Goal: Information Seeking & Learning: Check status

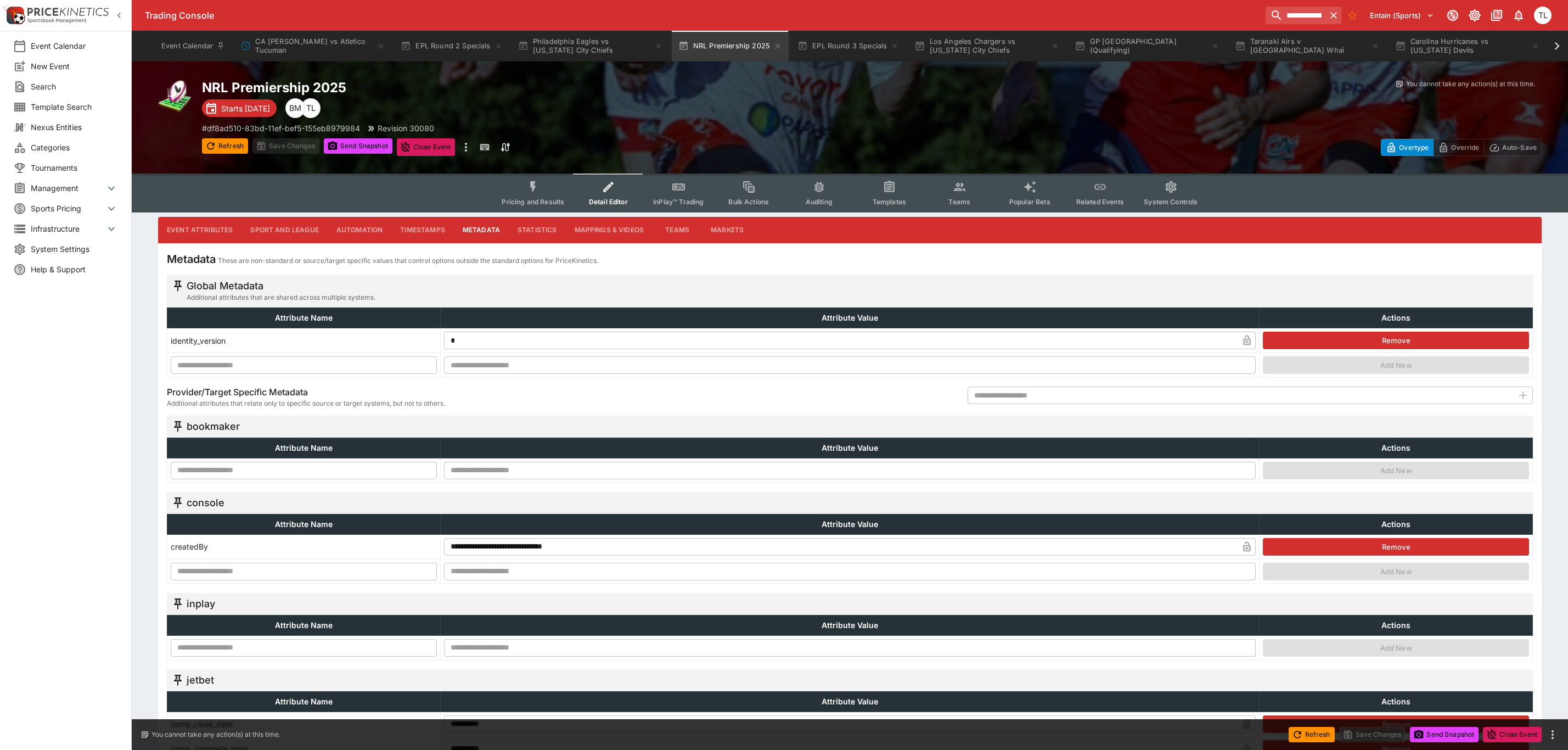
scroll to position [906, 0]
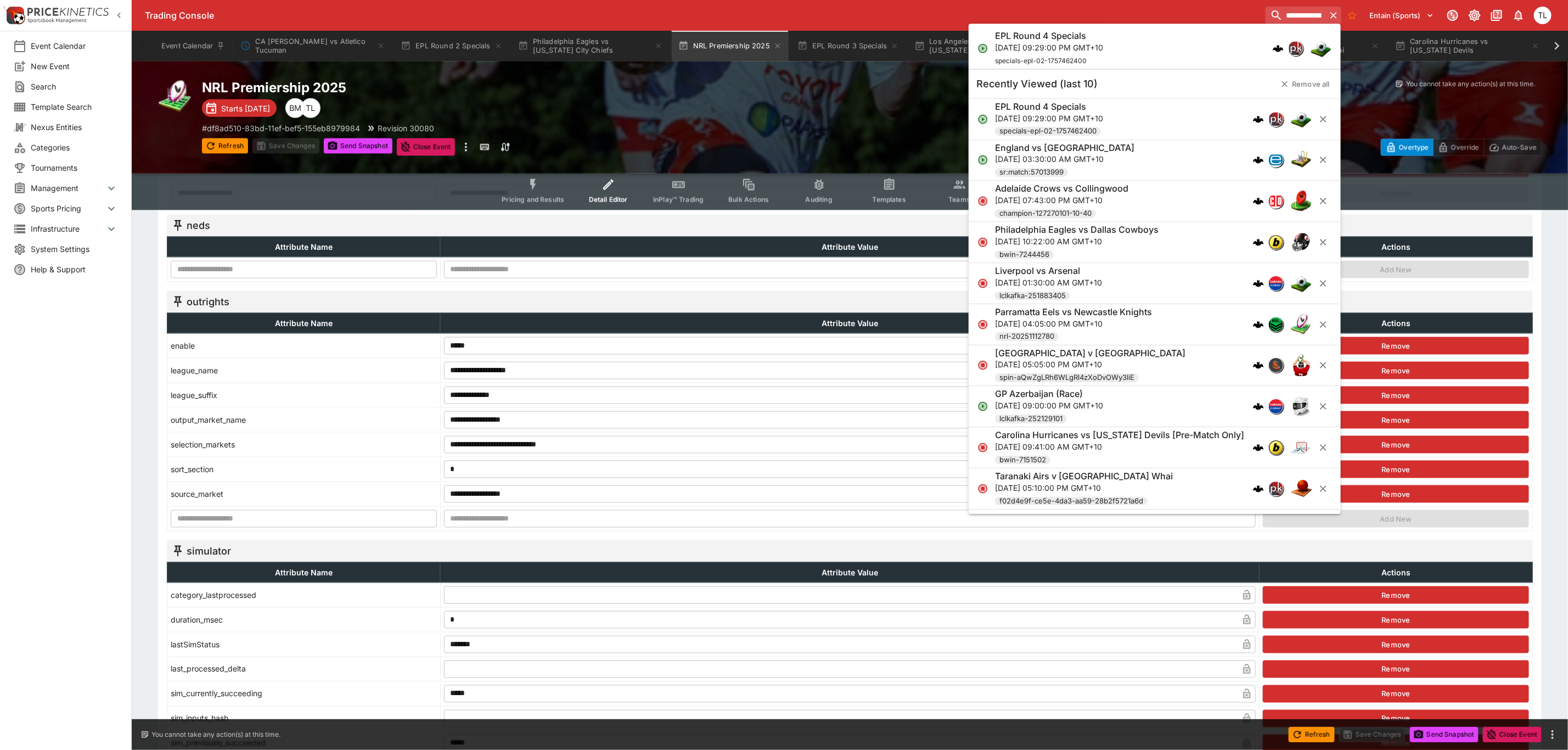
click at [1266, 14] on input "**********" at bounding box center [1296, 16] width 61 height 18
type input "**********"
click at [1137, 50] on p "[DATE] 06:05:00 AM GMT+10" at bounding box center [1122, 48] width 254 height 11
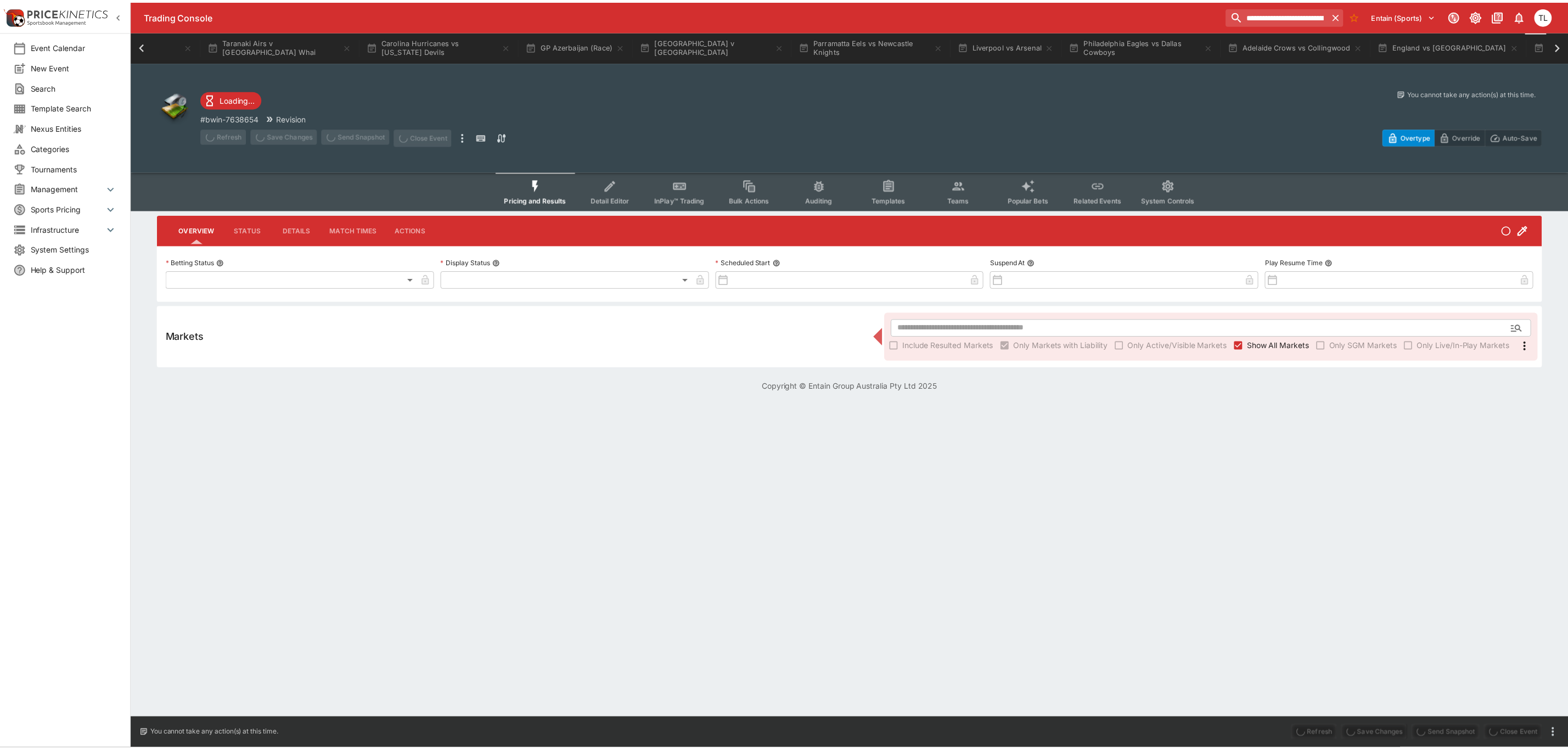
scroll to position [0, 1099]
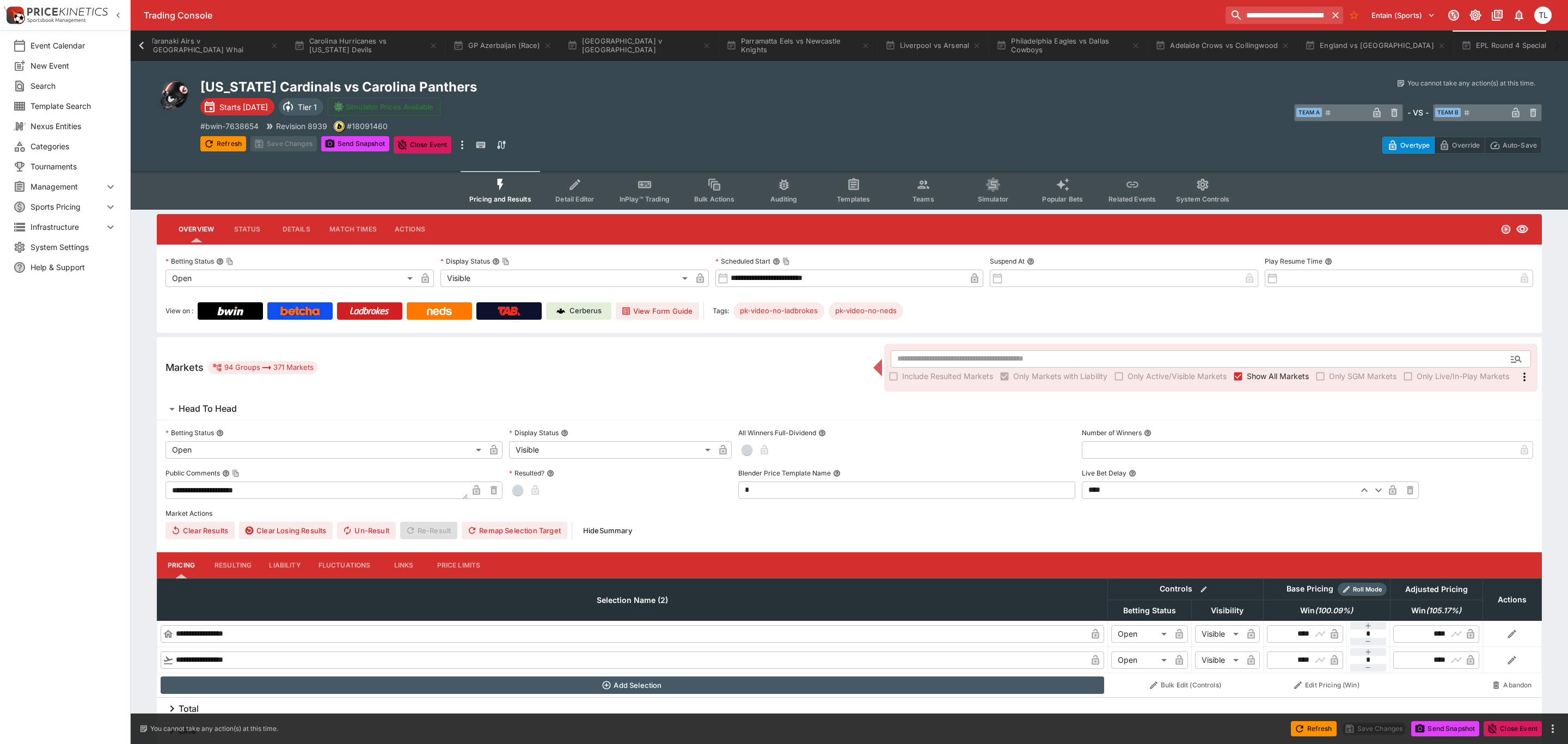
type input "**********"
type input "*******"
type input "**********"
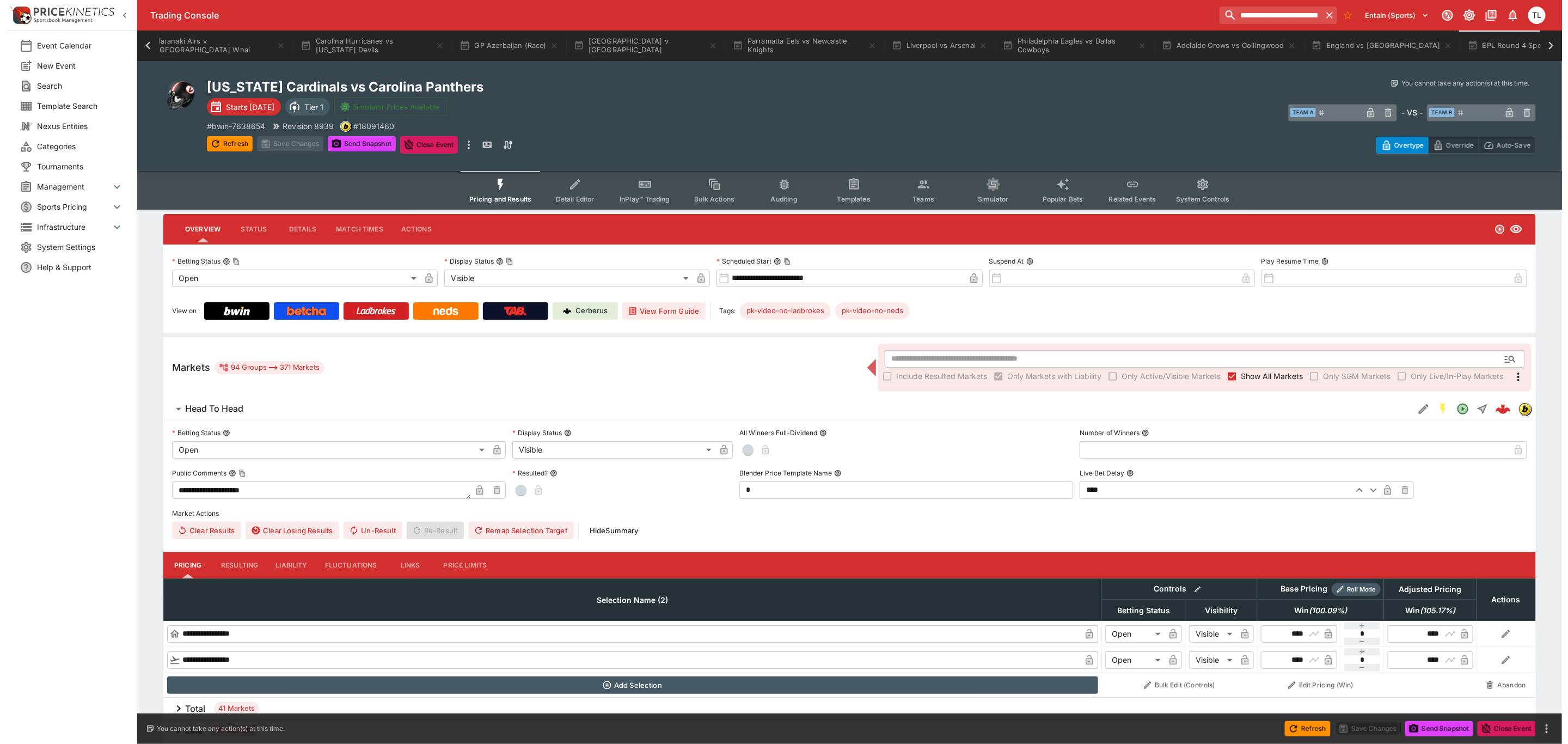
scroll to position [0, 1167]
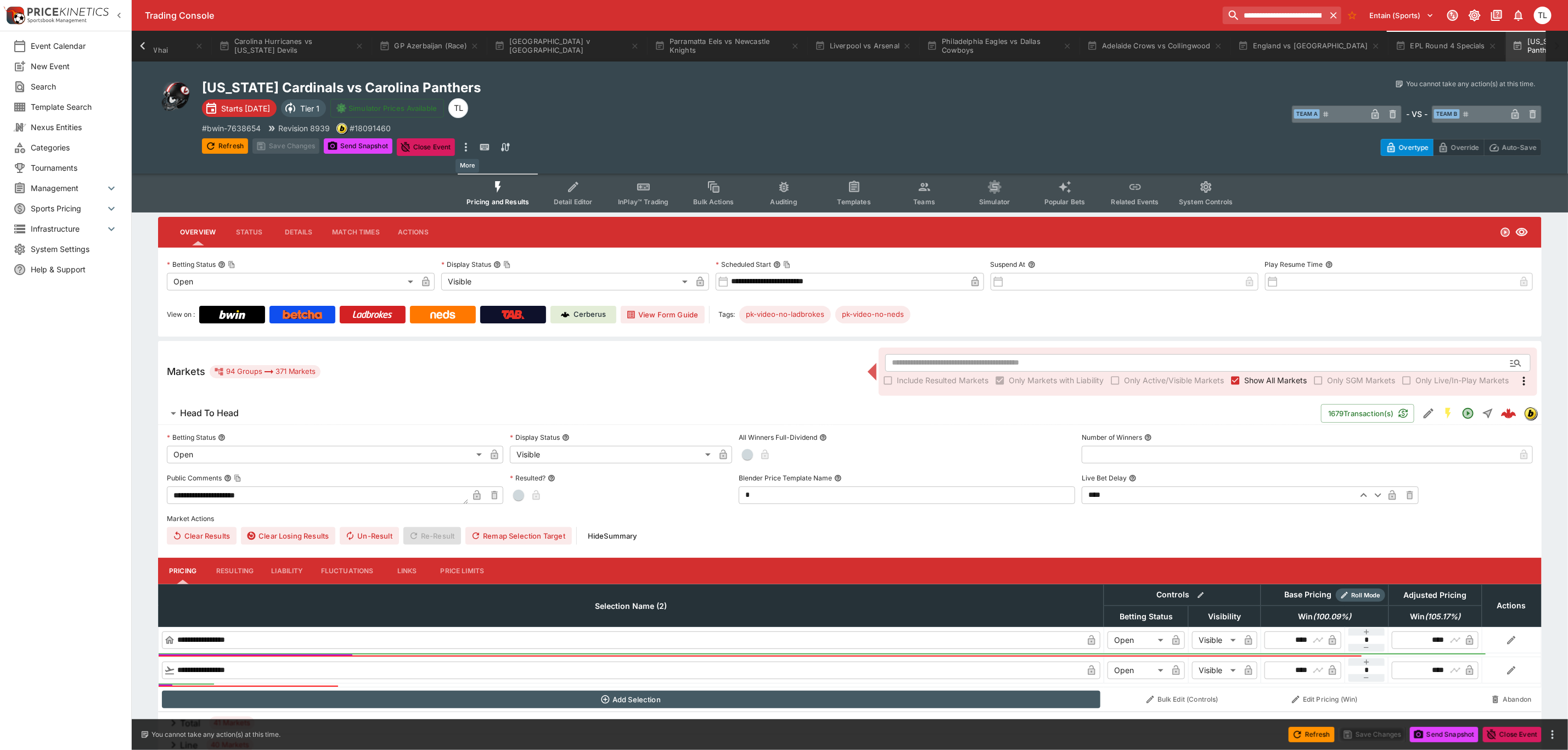
click at [466, 146] on icon "more" at bounding box center [466, 147] width 13 height 13
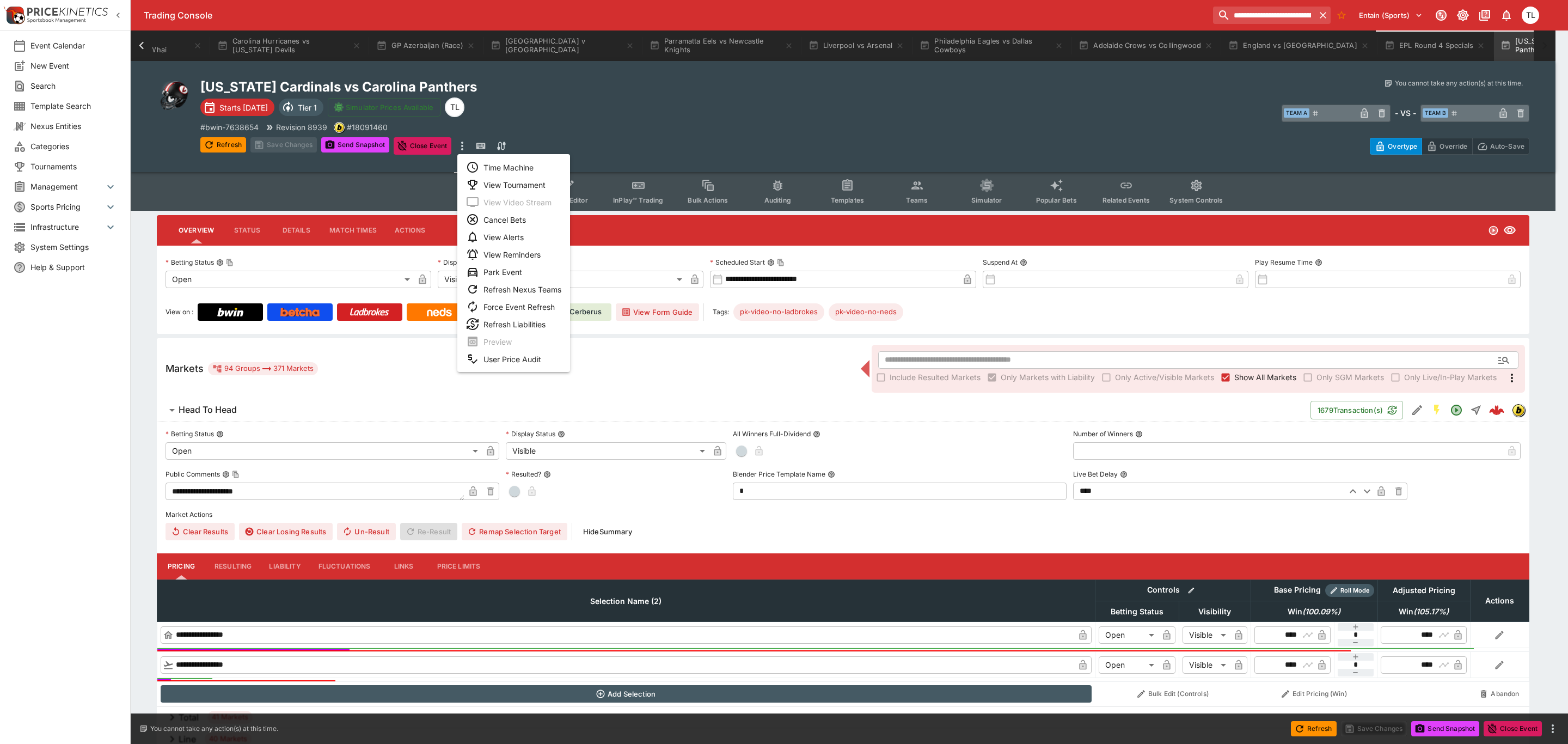
click at [494, 162] on li "Time Machine" at bounding box center [514, 167] width 113 height 17
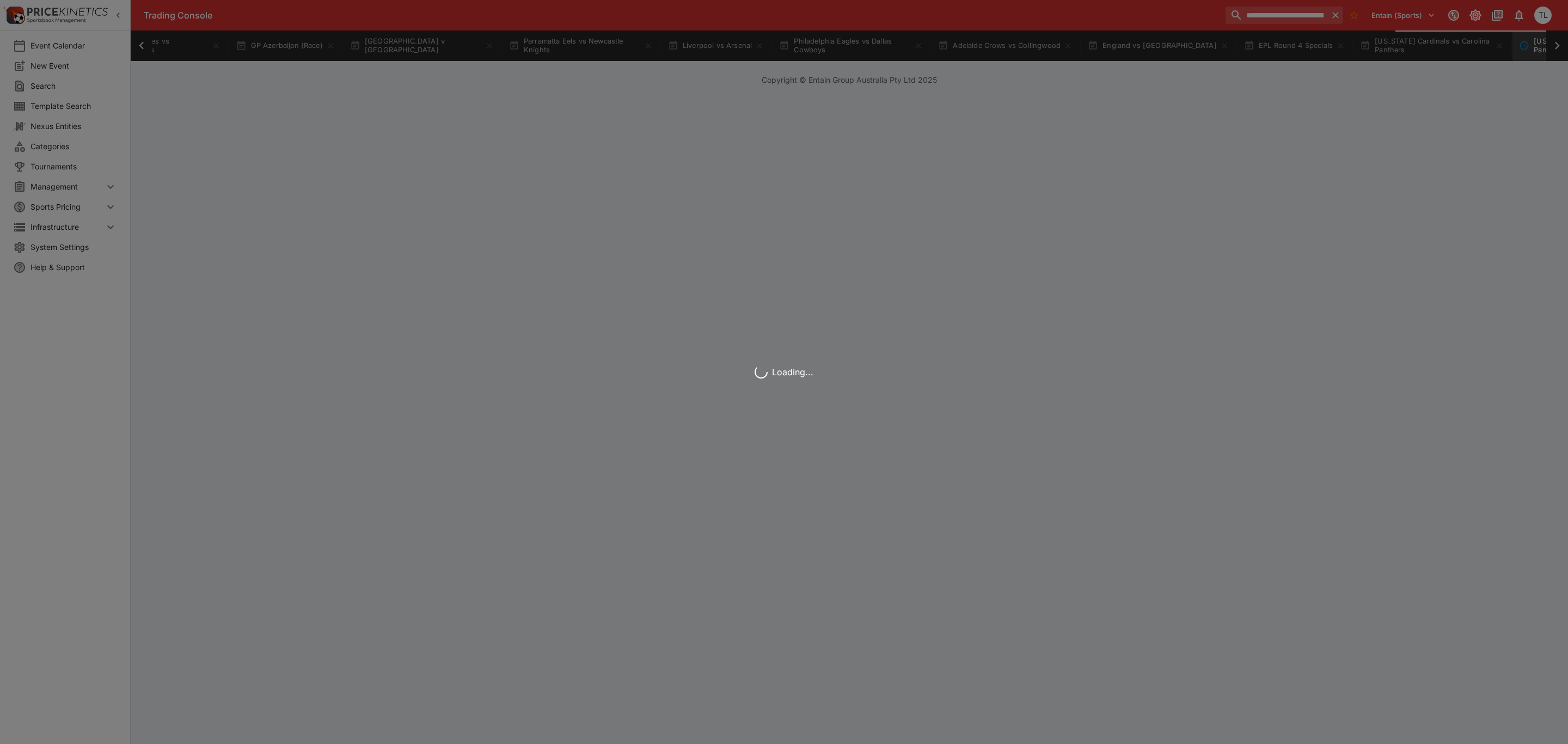
scroll to position [0, 1315]
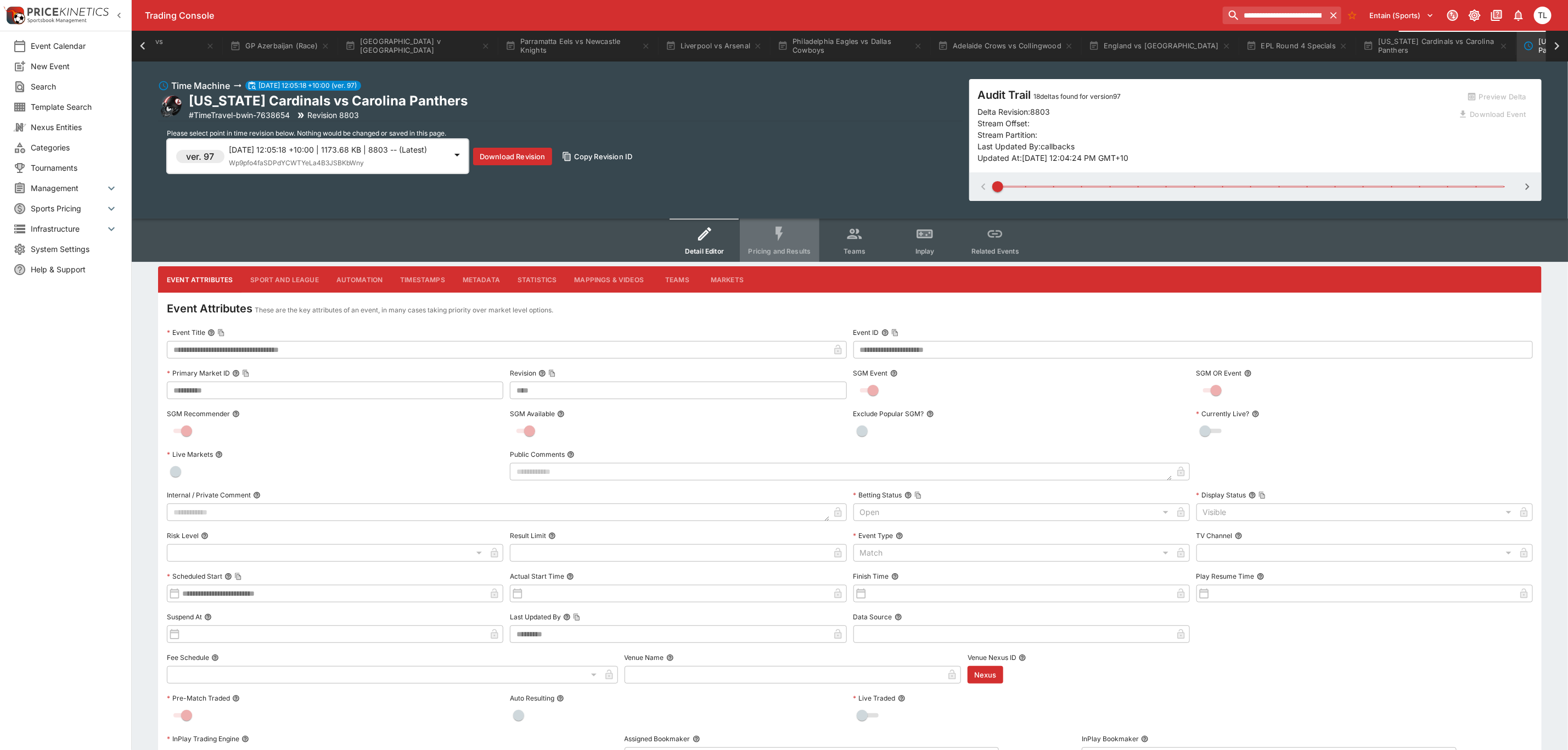
click at [788, 241] on icon "Event type filters" at bounding box center [779, 234] width 17 height 18
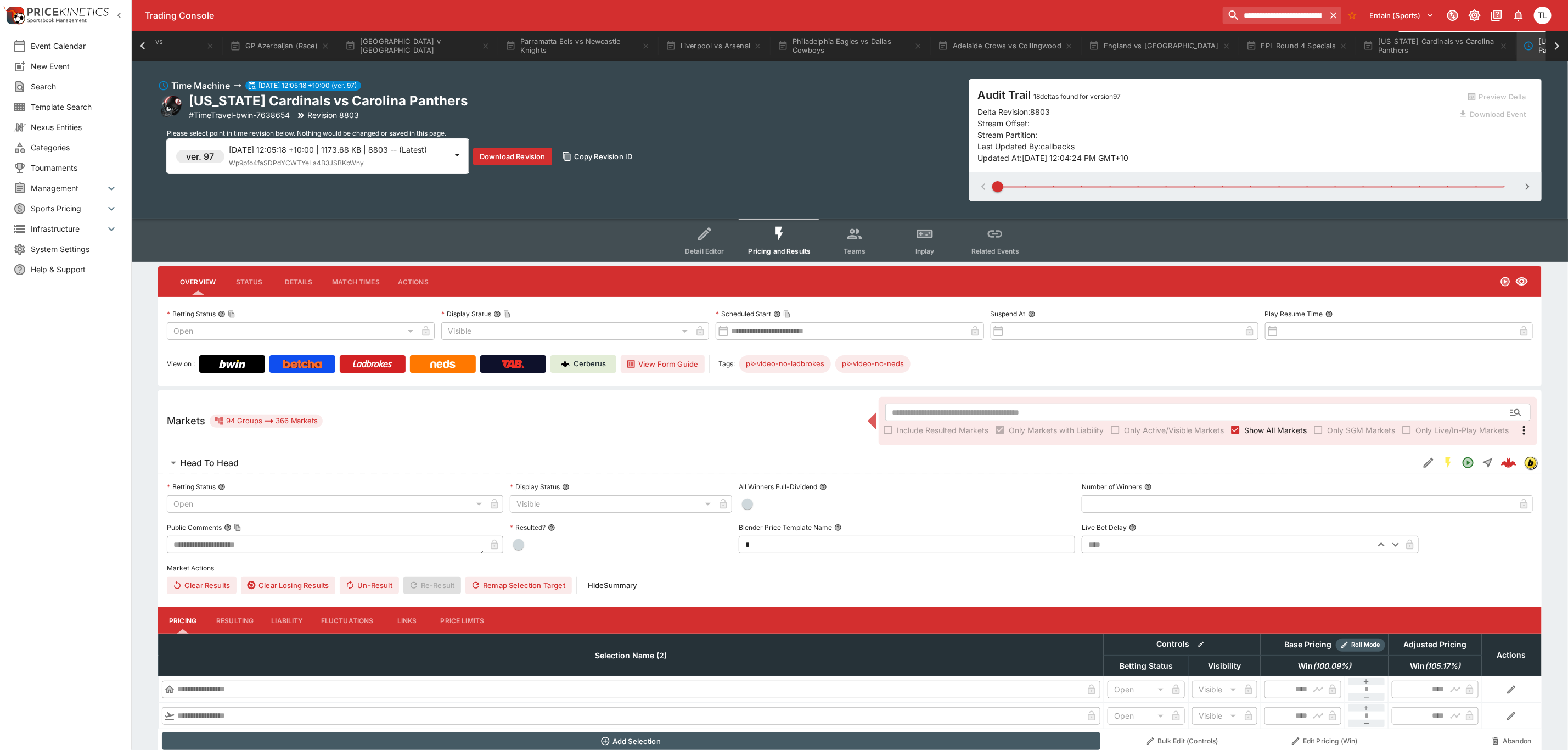
click at [847, 244] on button "Teams" at bounding box center [854, 240] width 70 height 43
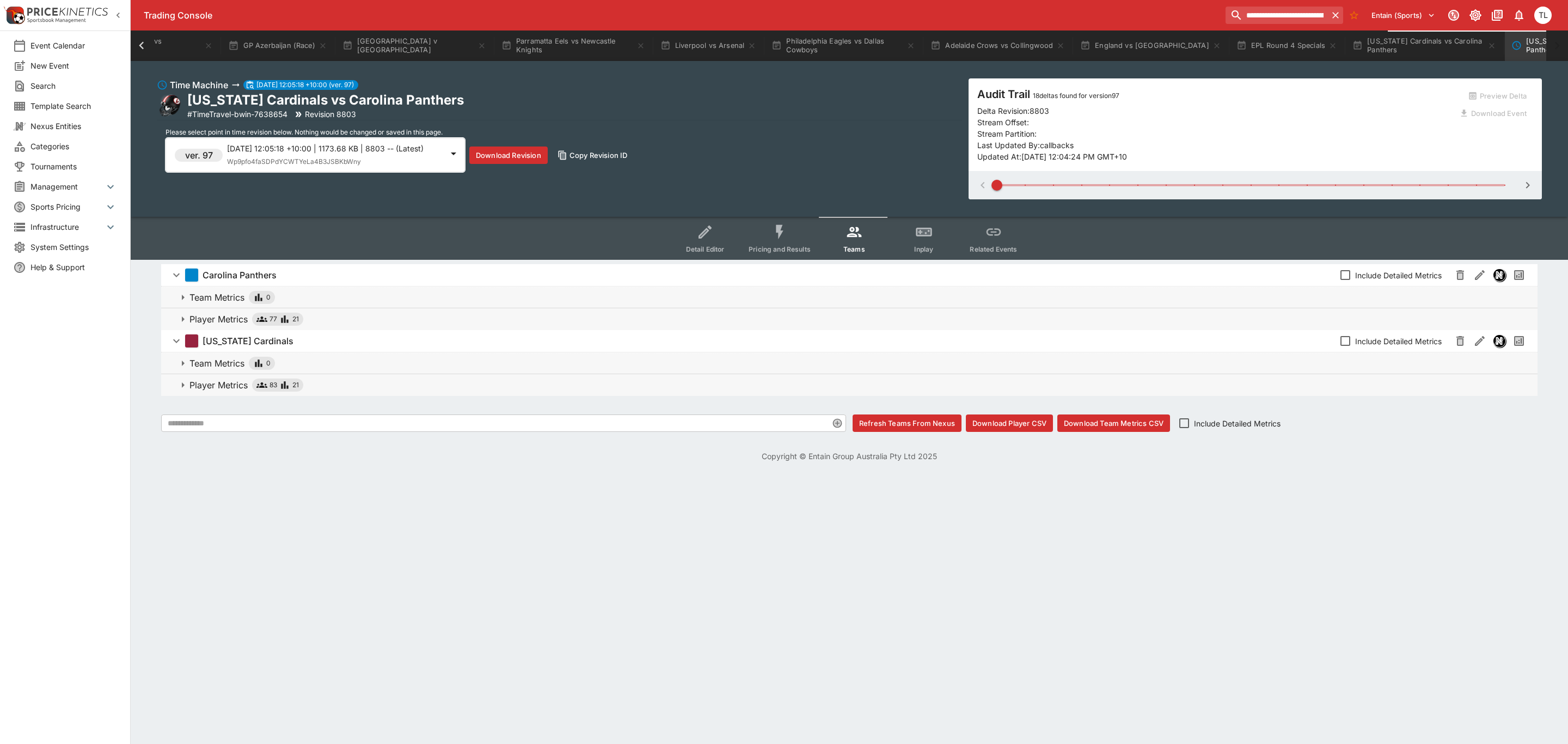
click at [340, 315] on span "Player Metrics 77 21" at bounding box center [859, 319] width 1339 height 13
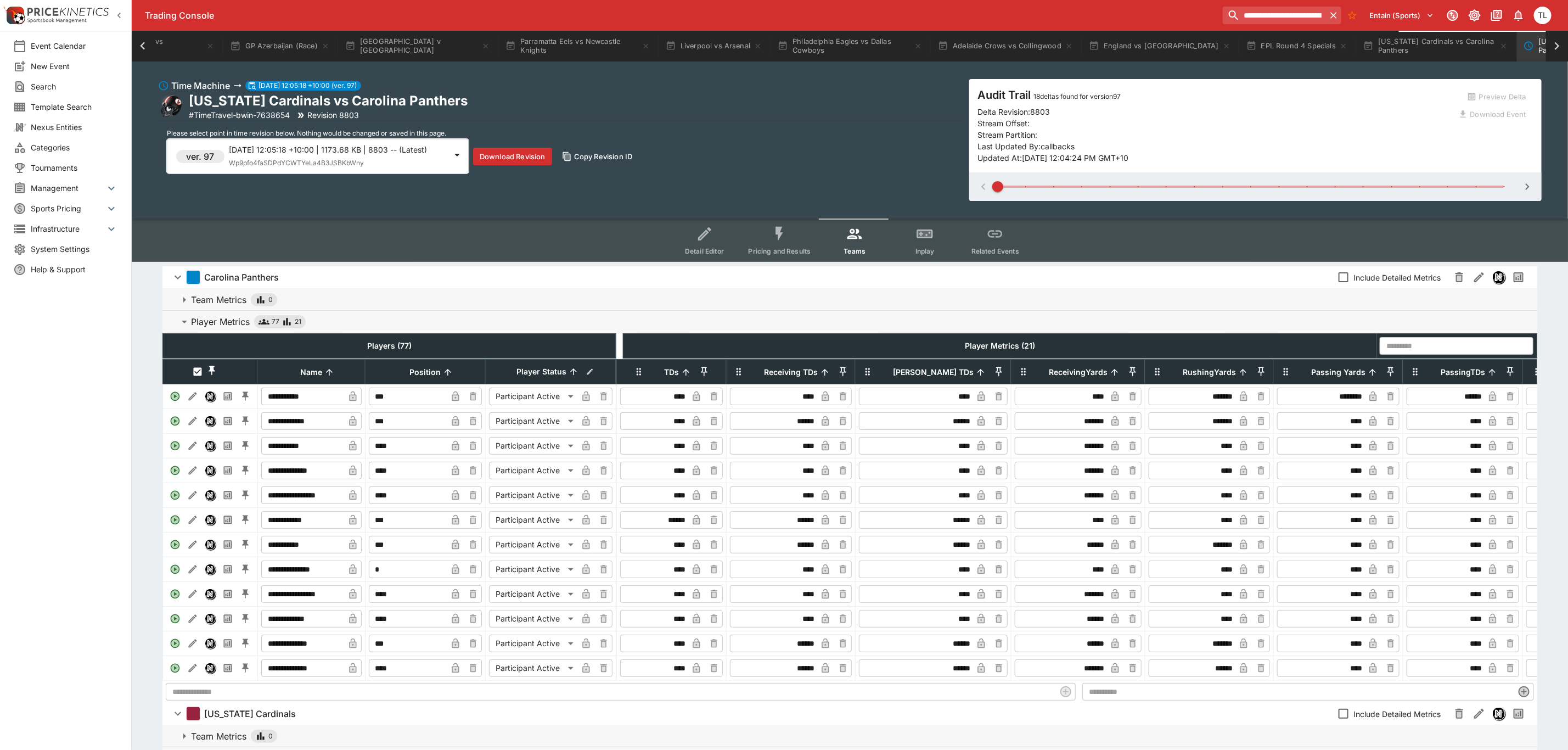
click at [381, 141] on div "ver. 97 [DATE] 12:05:18 +10:00 | 1173.68 KB | 8803 -- (Latest) Wp9pfo4faSDPdYCW…" at bounding box center [317, 156] width 302 height 34
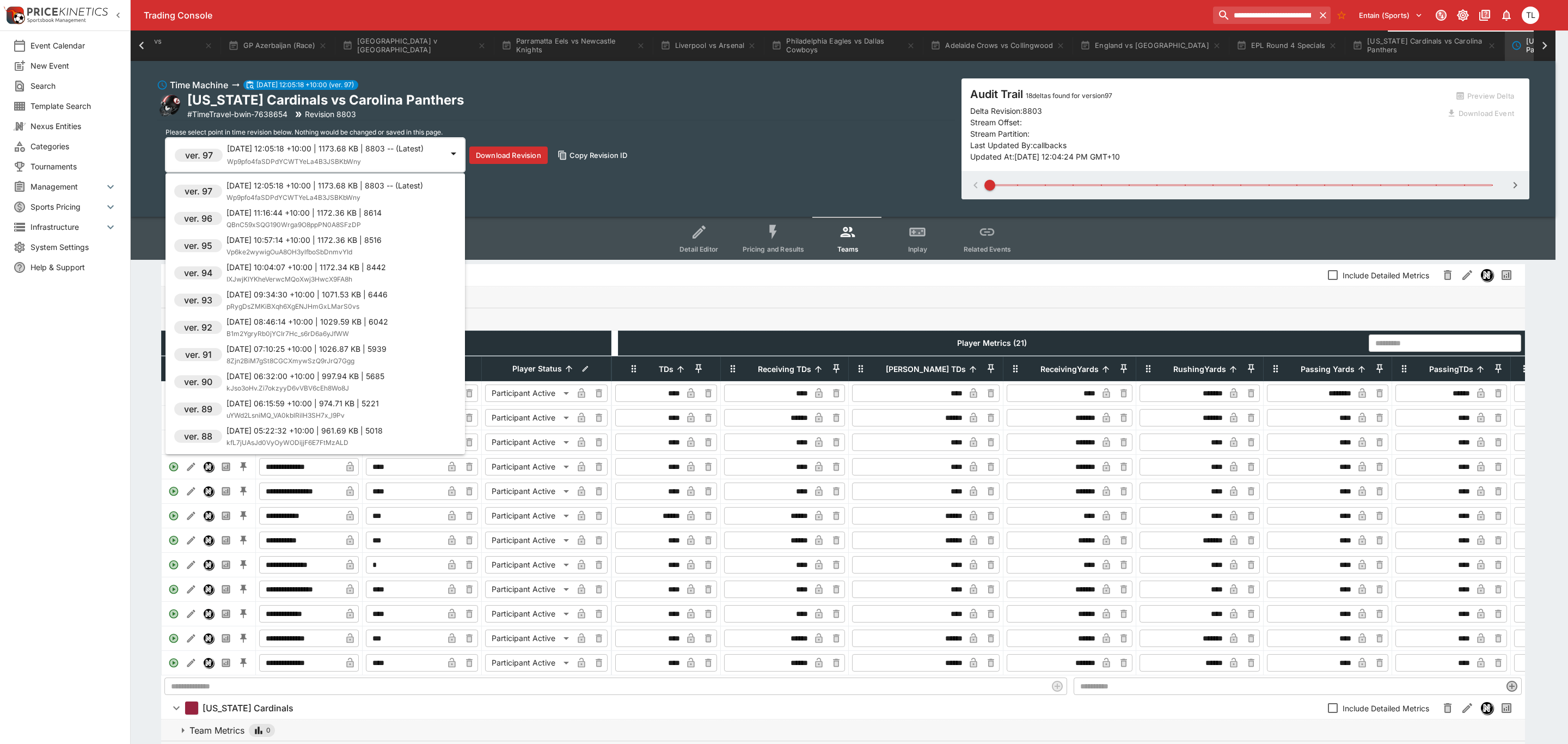
click at [316, 384] on span "kJso3oHv.Zi7okzyyD6vVBV6cEh8Wo8J" at bounding box center [288, 388] width 123 height 8
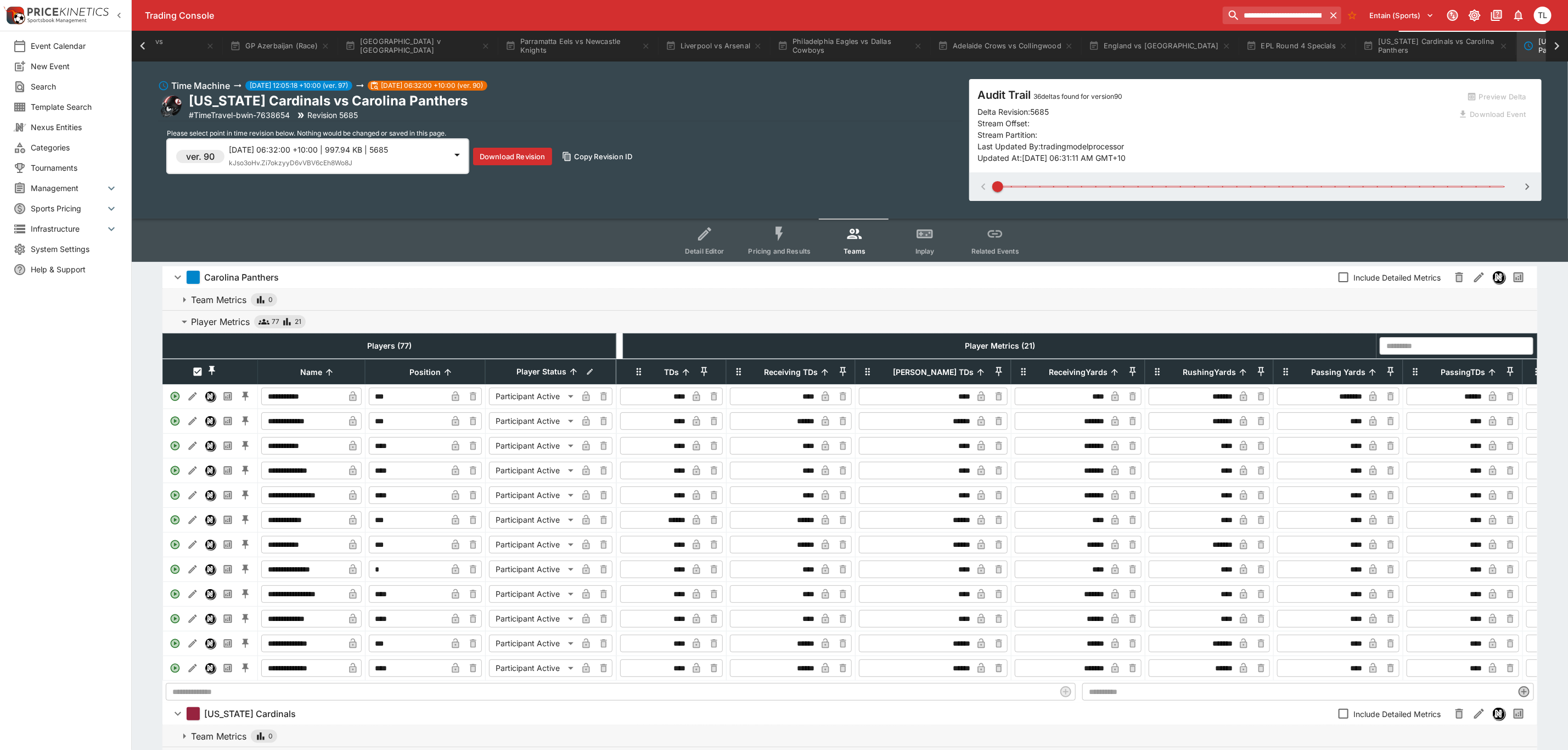
click at [332, 163] on span "kJso3oHv.Zi7okzyyD6vVBV6cEh8Wo8J" at bounding box center [291, 162] width 124 height 8
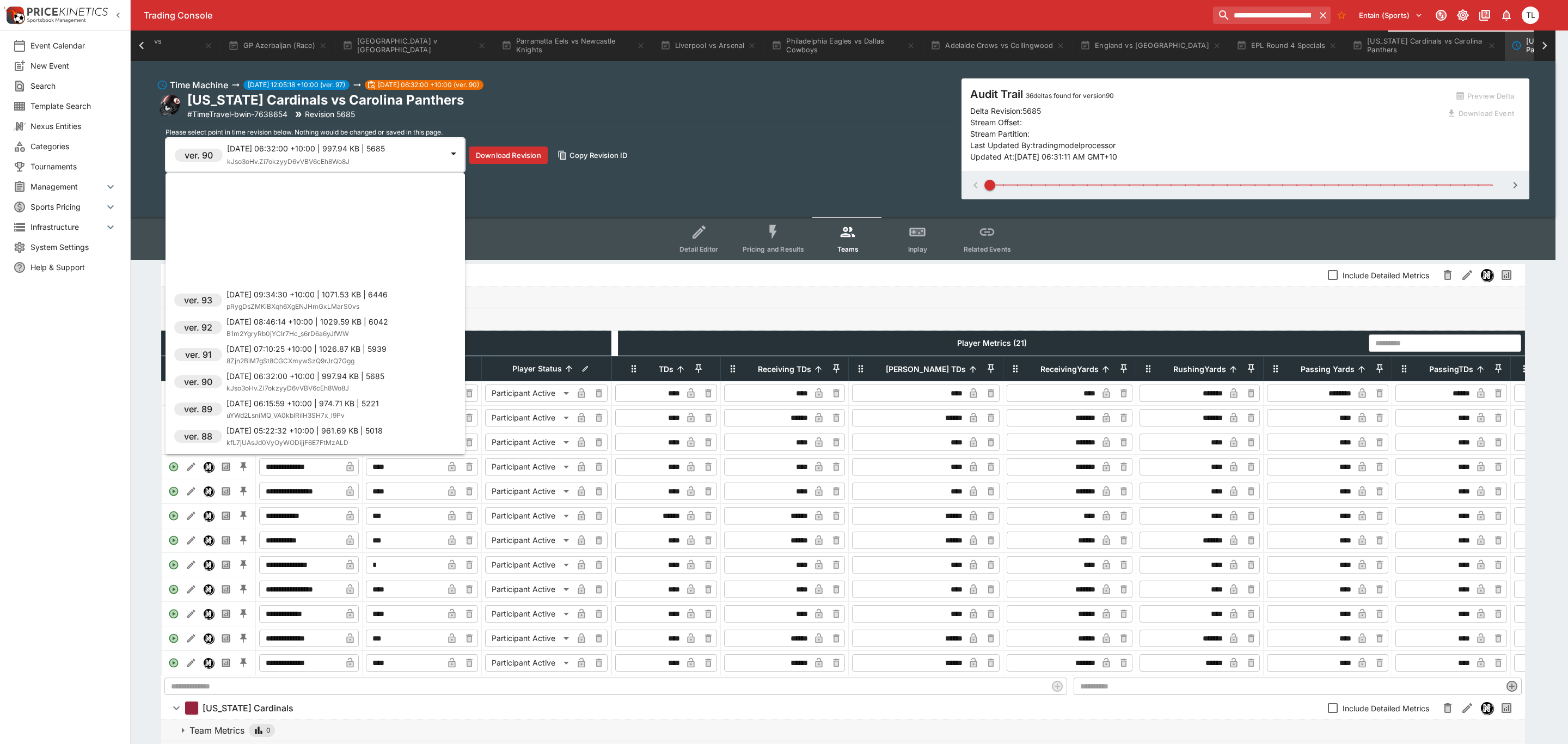
scroll to position [190, 0]
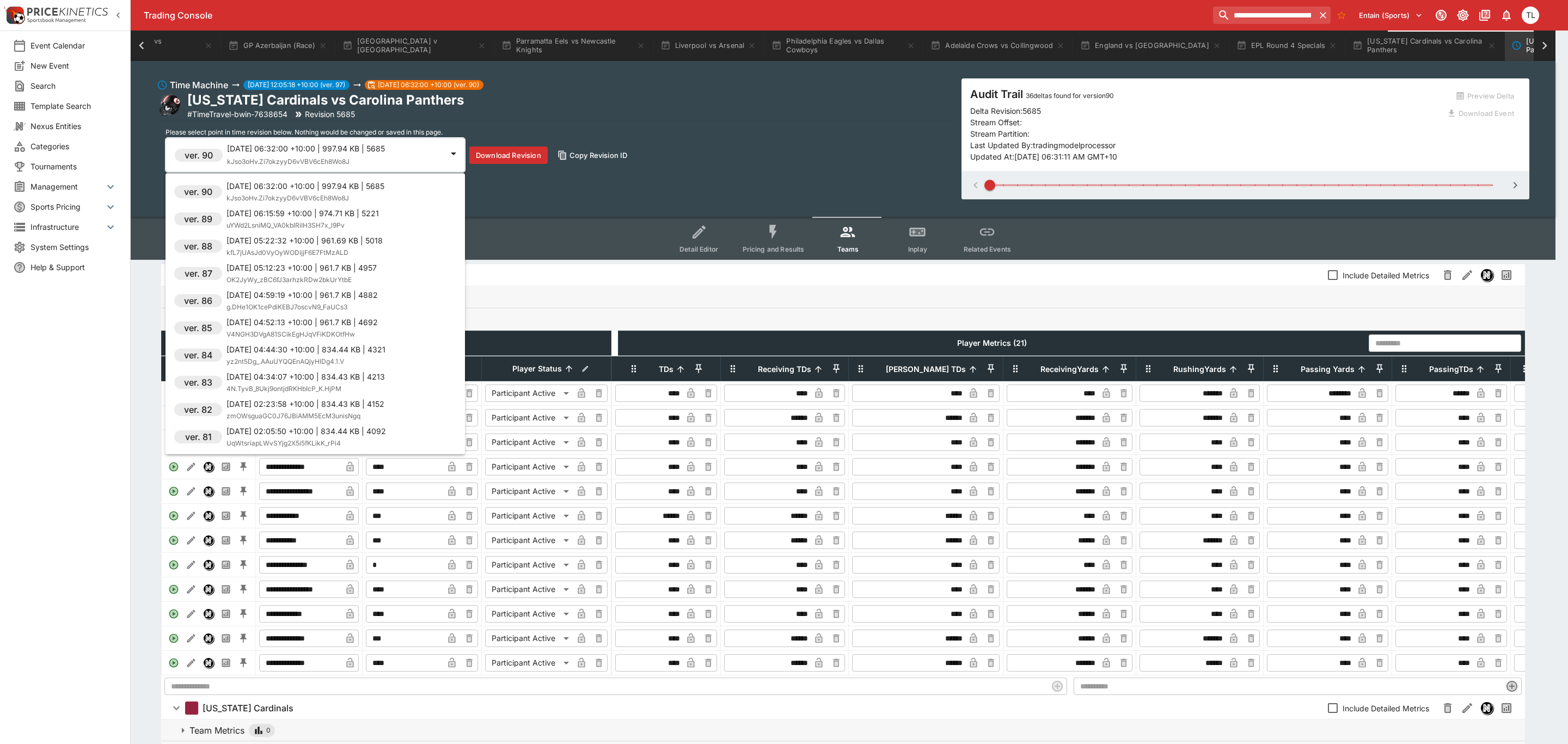
click at [319, 381] on p "[DATE] 04:34:07 +10:00 | 834.43 KB | 4213" at bounding box center [306, 376] width 159 height 11
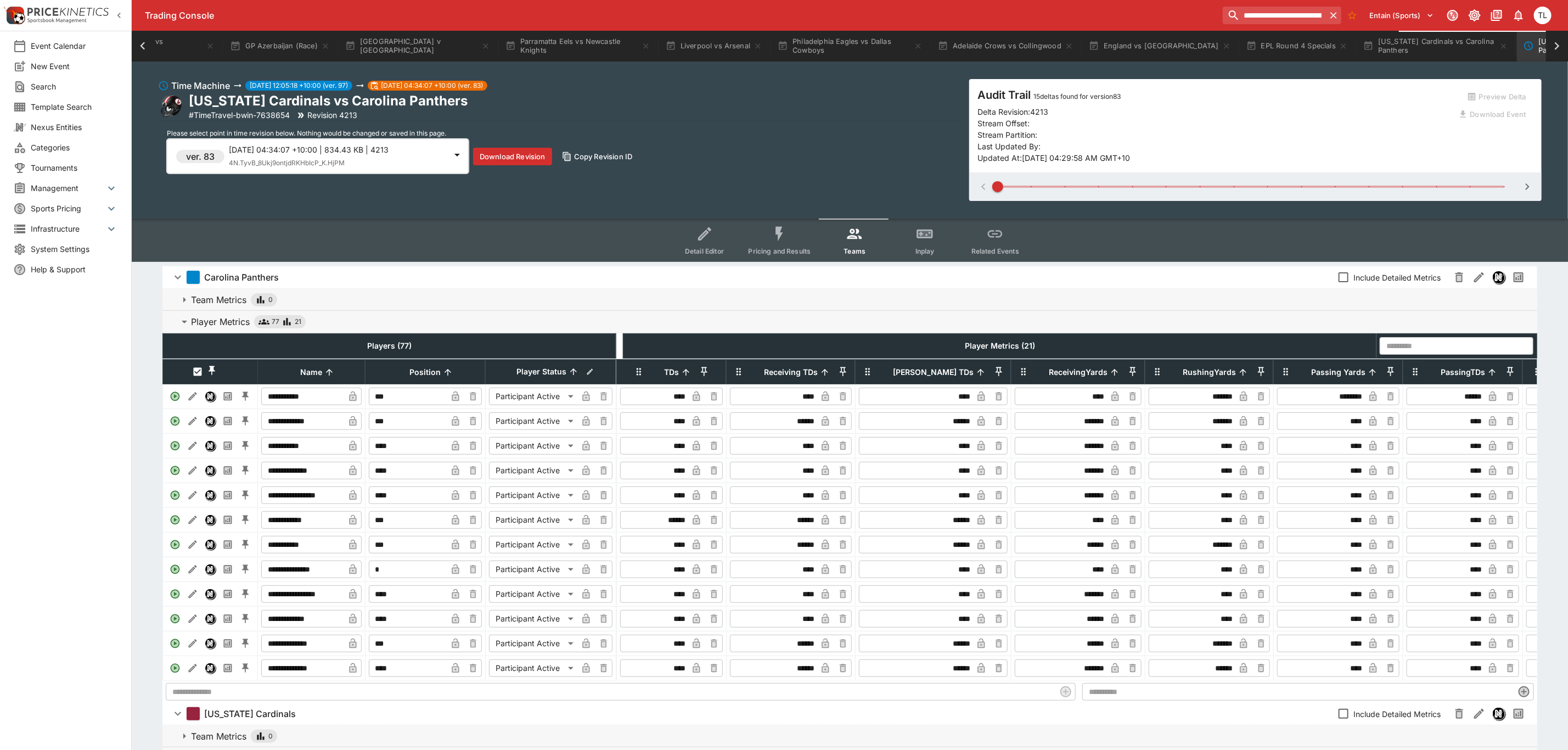
click at [331, 157] on div "[DATE] 04:34:07 +10:00 | 834.43 KB | 4213 4N.TyvB_8Ukj9ontjdRKHbIcP_K.HjPM" at bounding box center [337, 156] width 217 height 25
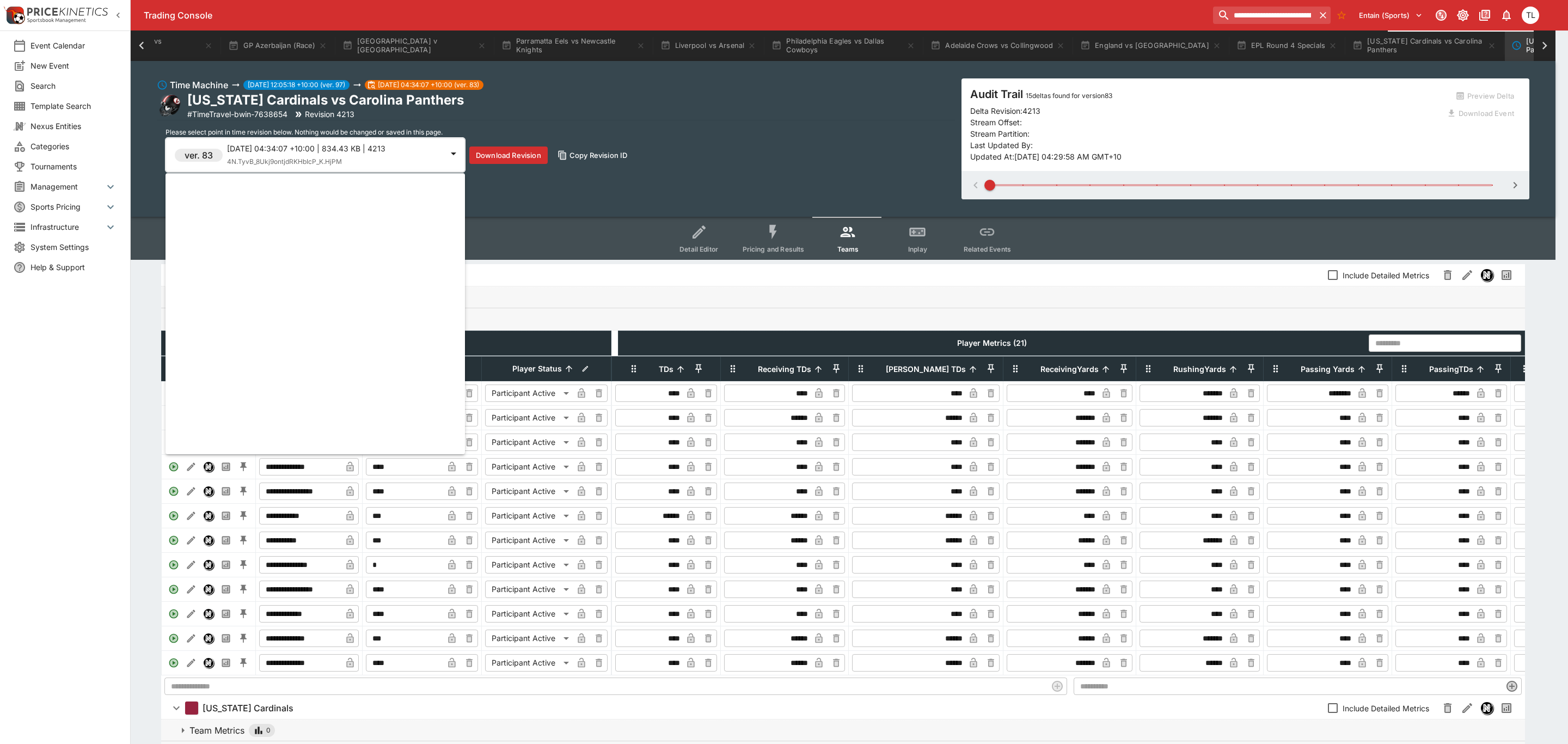
scroll to position [381, 0]
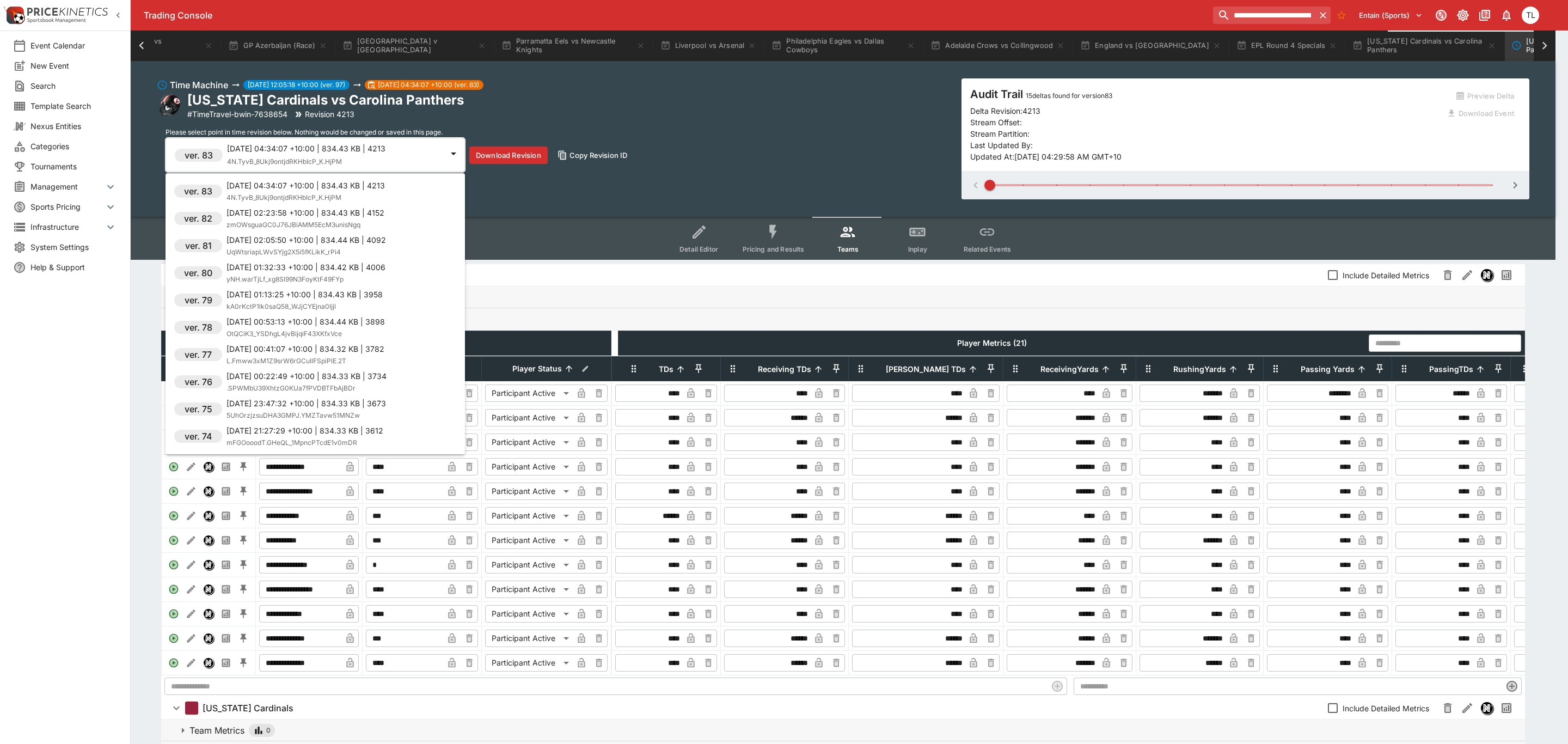
click at [355, 415] on span "5UhOrzjzsuDHA3GMPJ.YMZTavw51MNZw" at bounding box center [293, 415] width 133 height 8
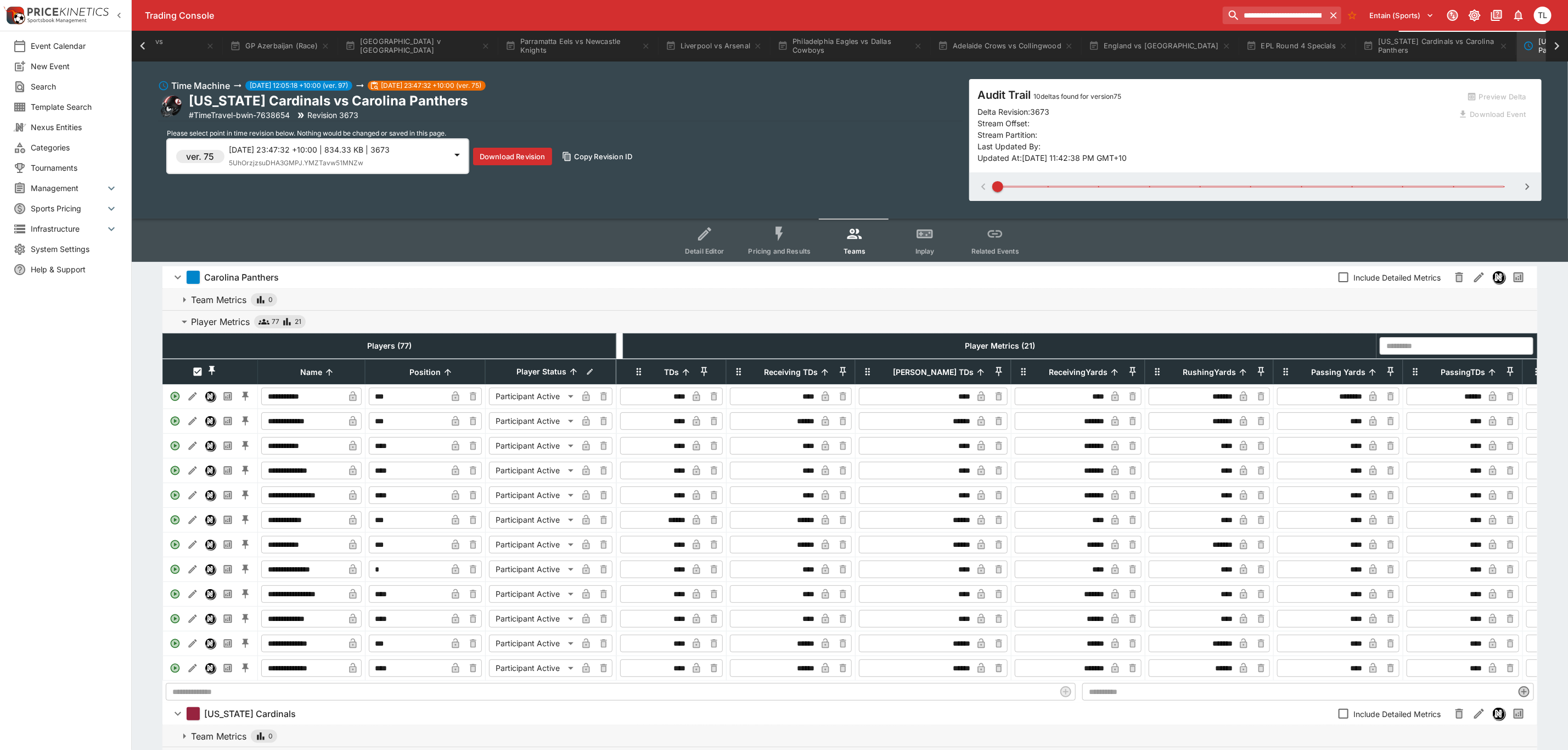
click at [371, 147] on p "[DATE] 23:47:32 +10:00 | 834.33 KB | 3673" at bounding box center [337, 149] width 217 height 11
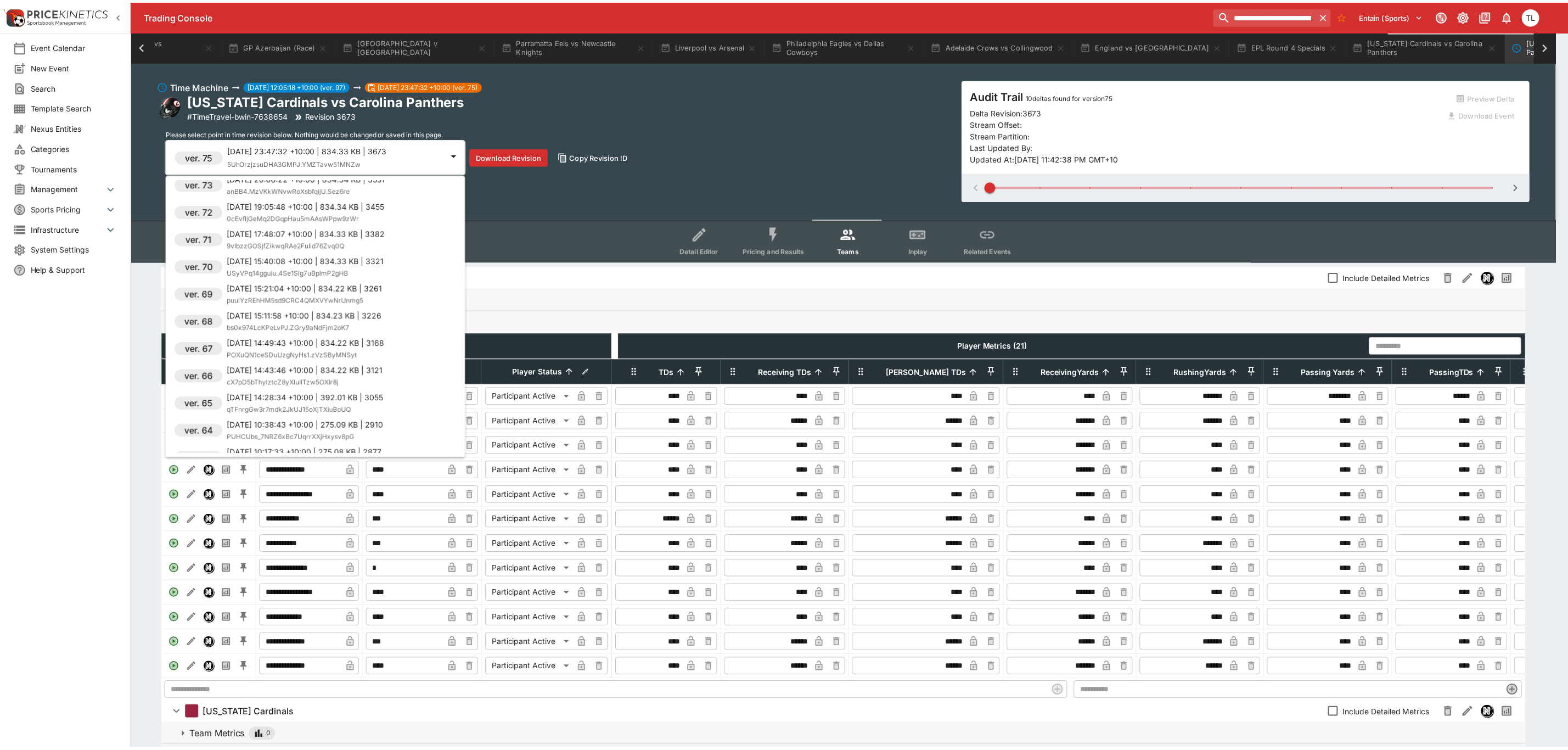
scroll to position [686, 0]
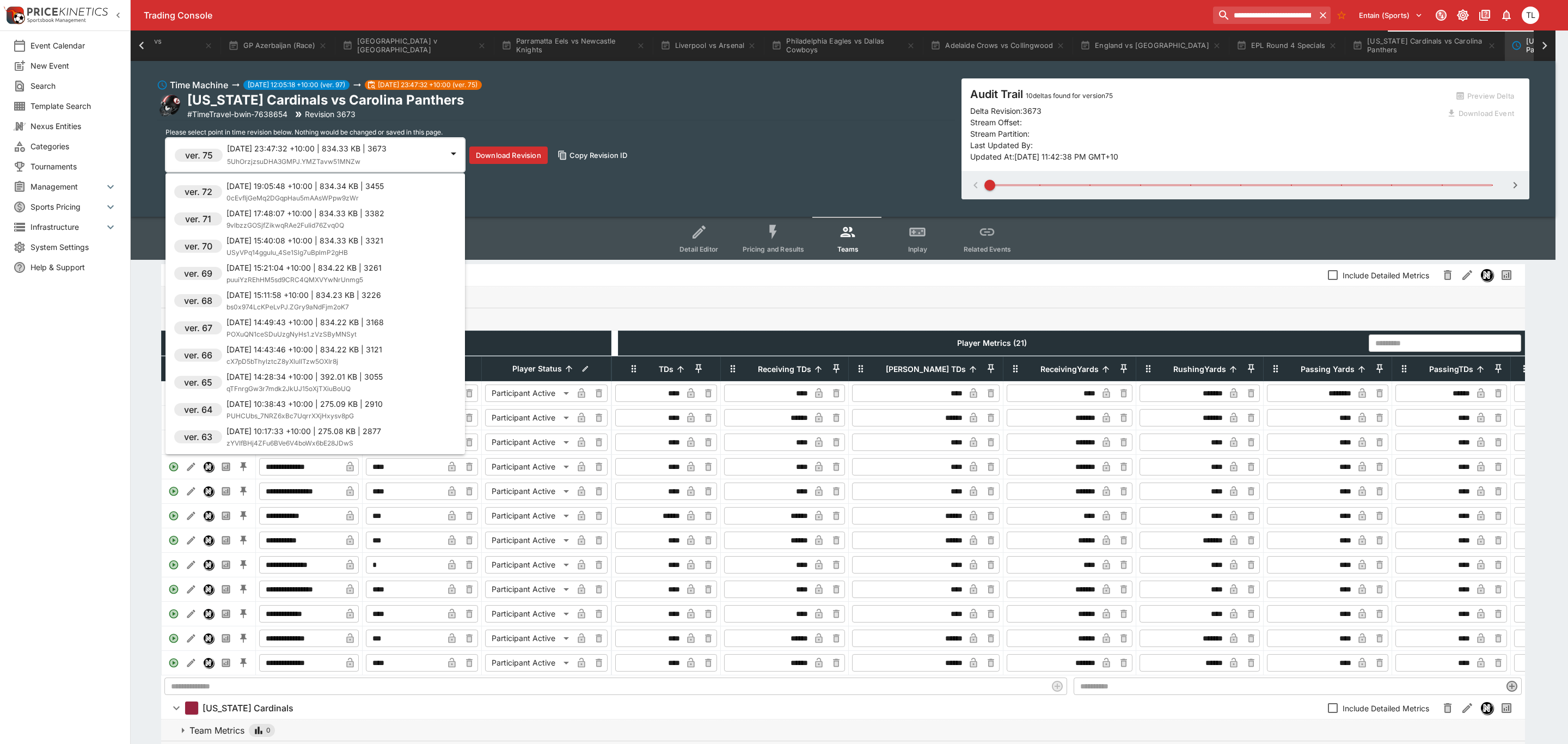
click at [778, 239] on div at bounding box center [784, 372] width 1568 height 744
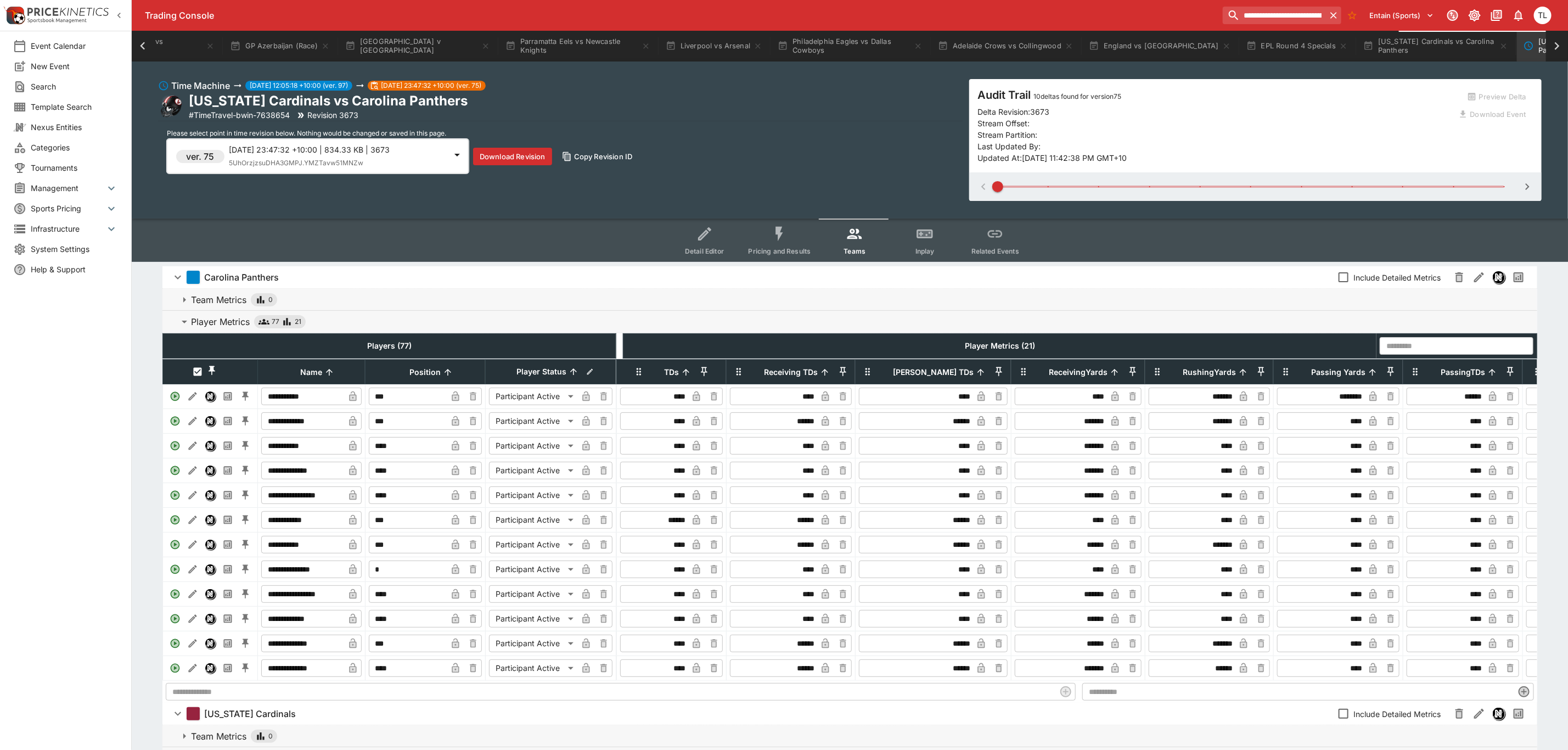
click at [777, 247] on span "Pricing and Results" at bounding box center [780, 251] width 62 height 8
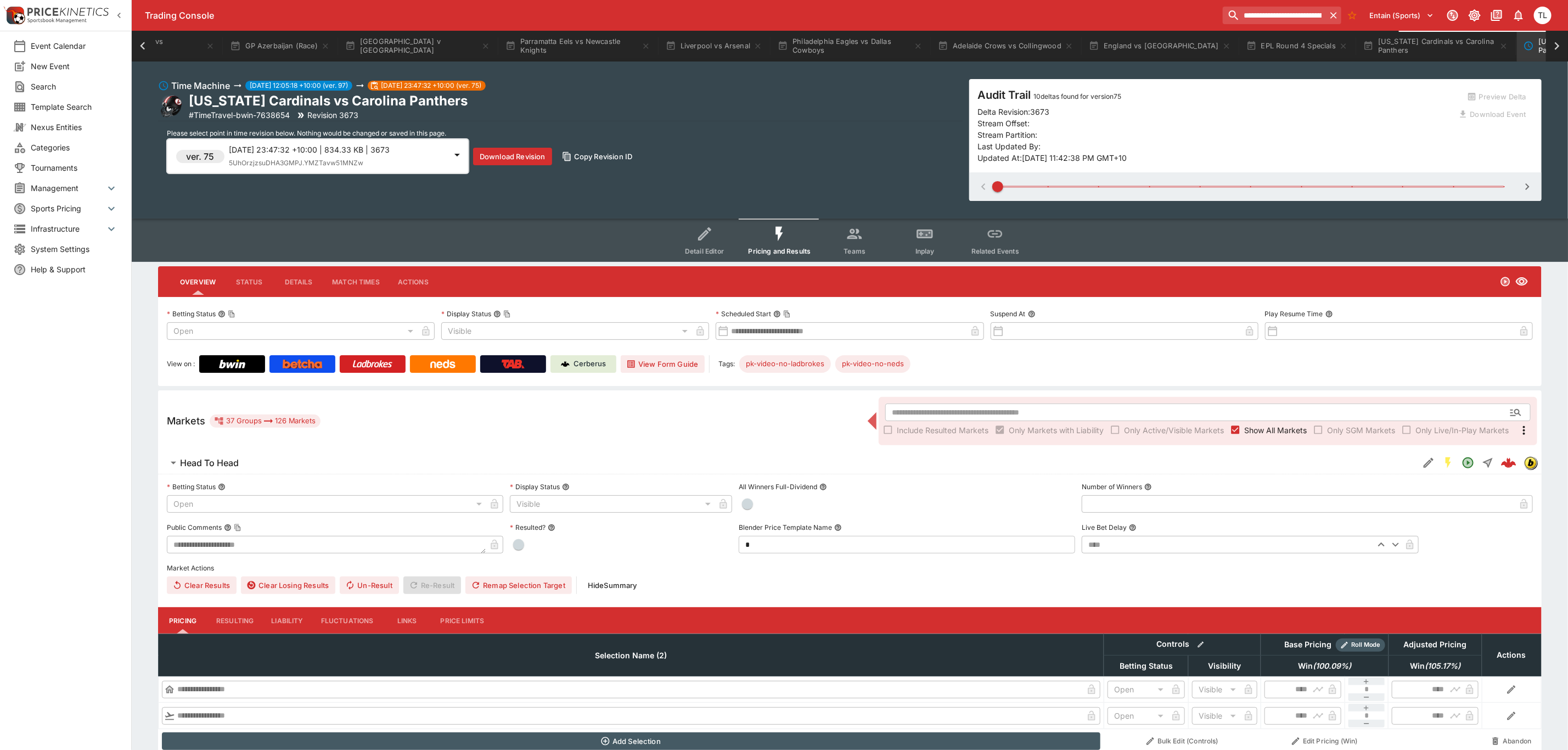
click at [270, 463] on span "Head To Head" at bounding box center [795, 463] width 1230 height 11
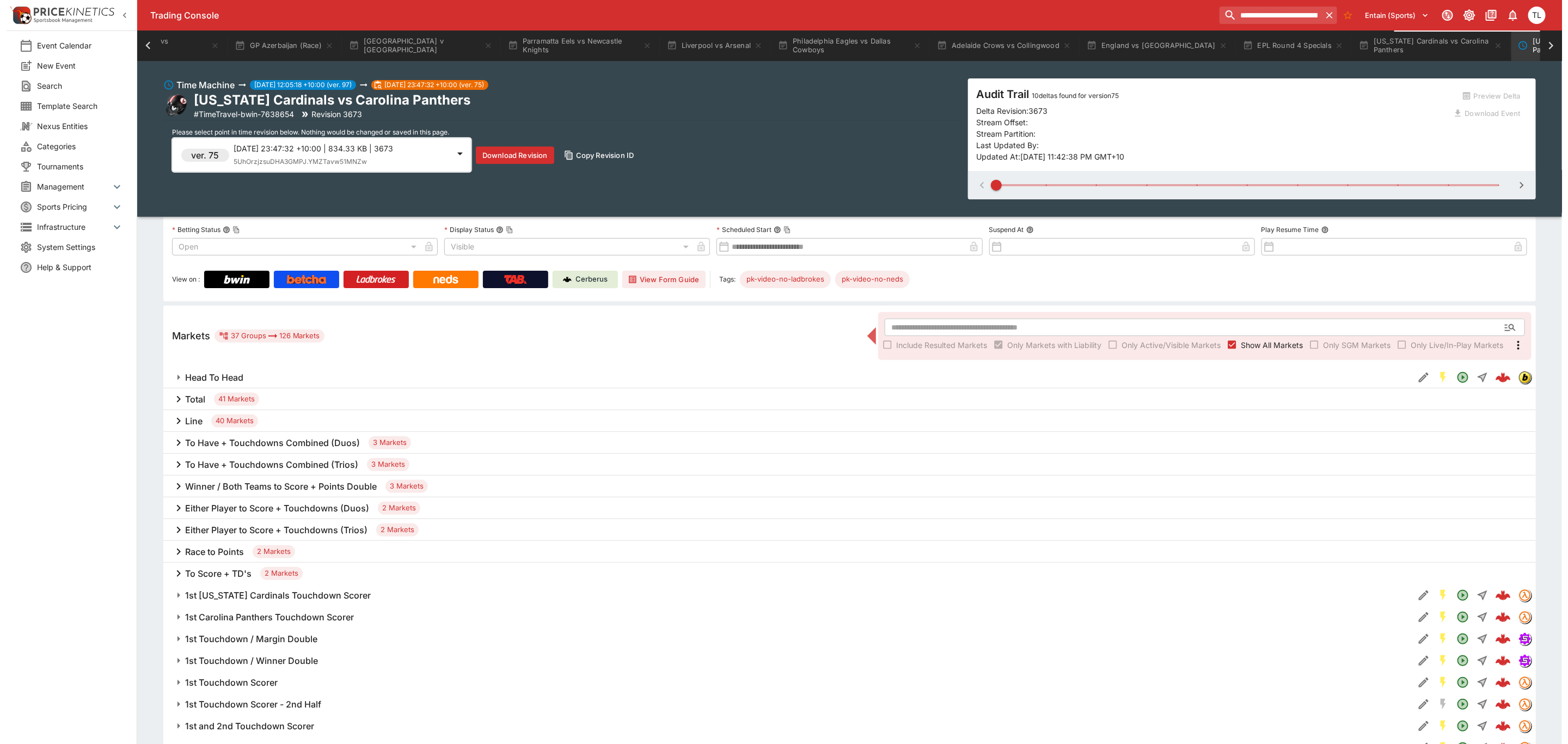
scroll to position [163, 0]
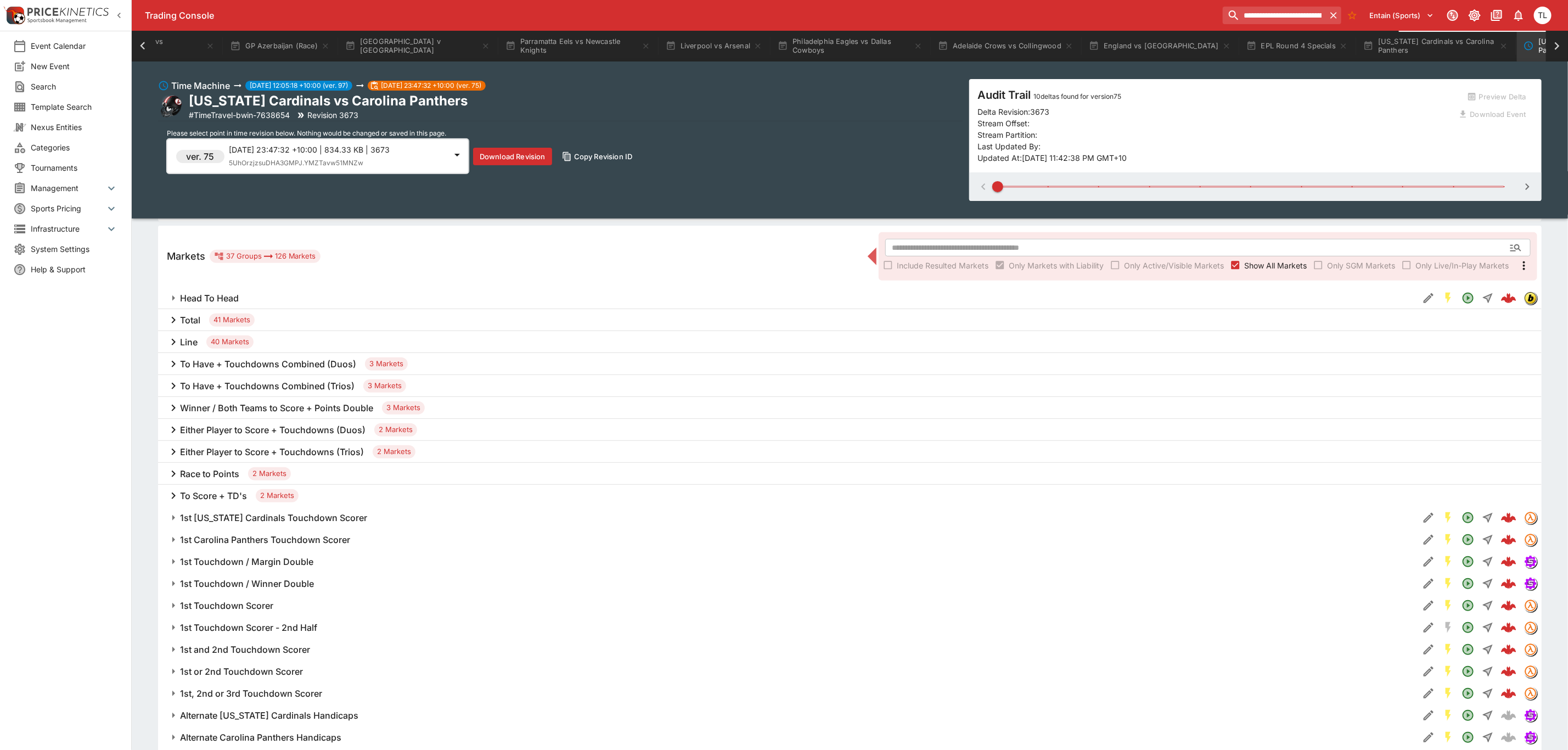
click at [265, 367] on h6 "To Have + Touchdowns Combined (Duos)" at bounding box center [268, 364] width 176 height 11
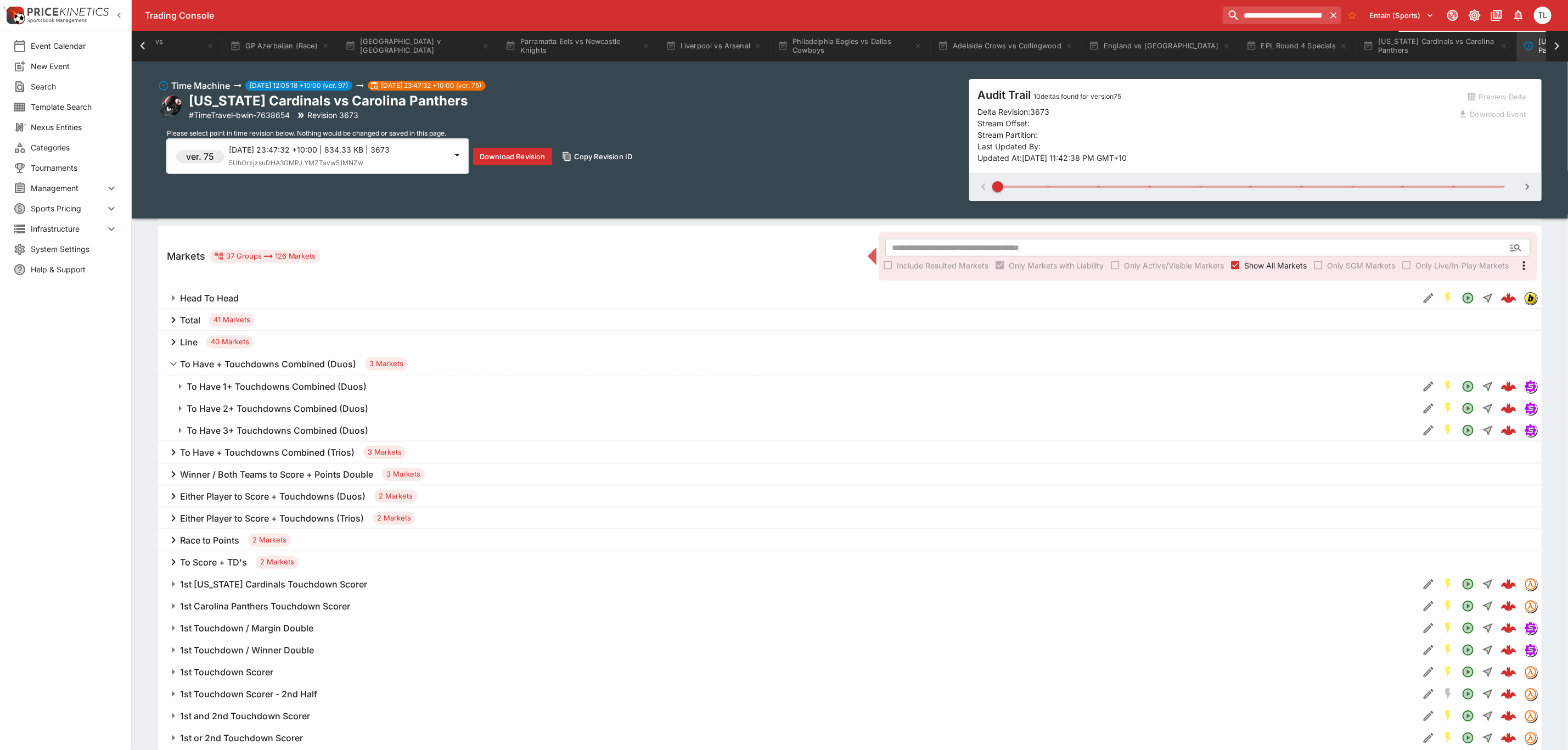
click at [267, 387] on h6 "To Have 1+ Touchdowns Combined (Duos)" at bounding box center [277, 386] width 180 height 11
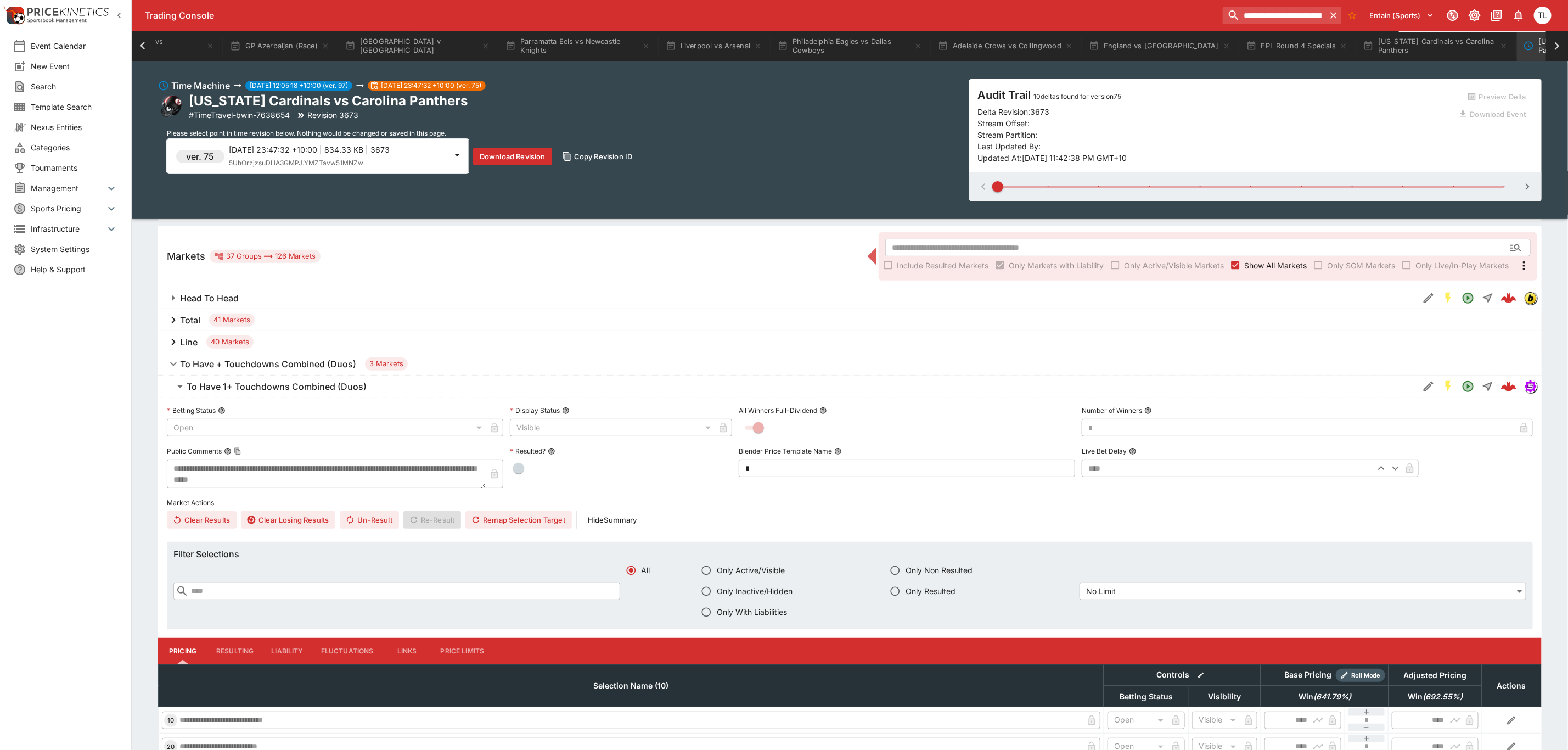
click at [267, 149] on p "[DATE] 23:47:32 +10:00 | 834.33 KB | 3673" at bounding box center [337, 149] width 217 height 11
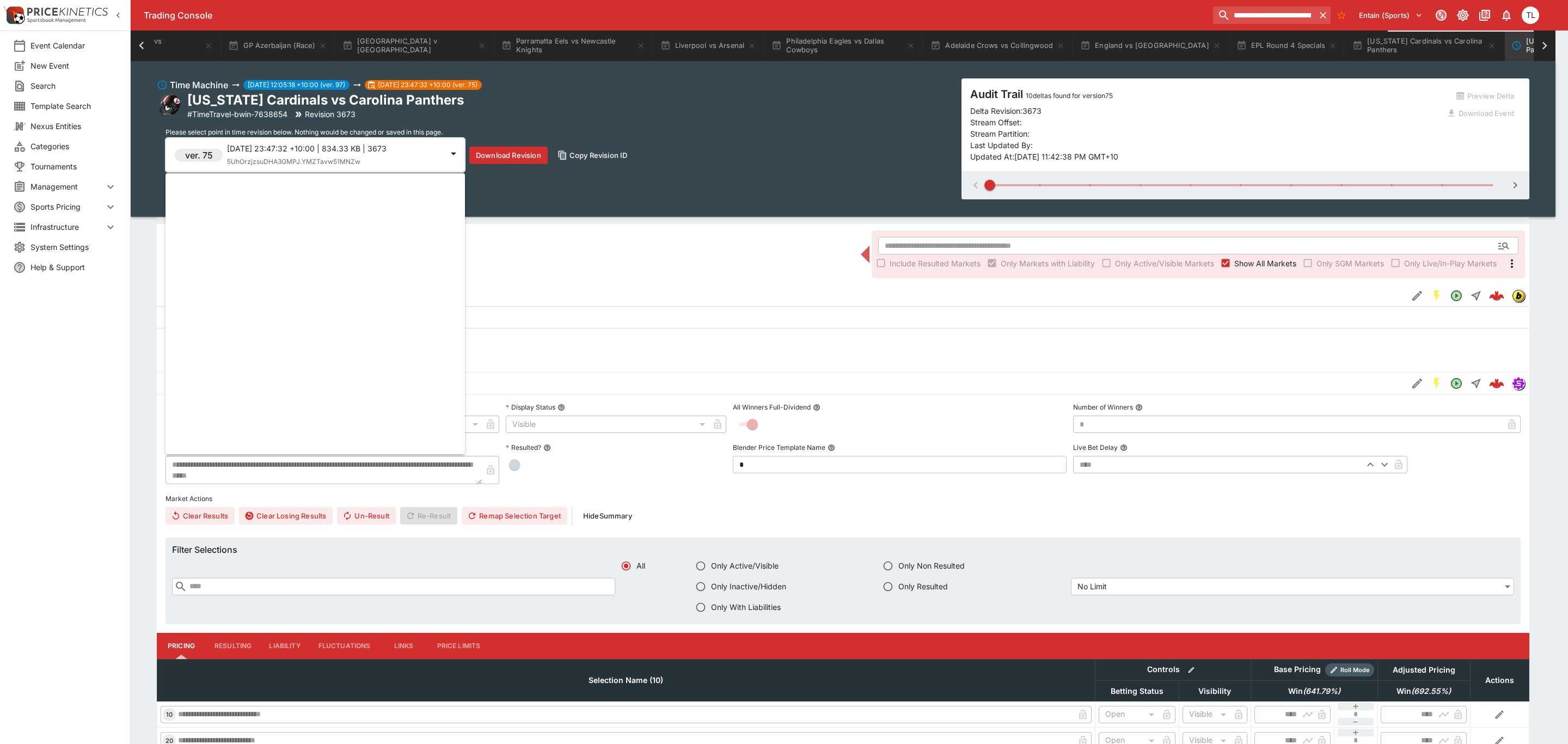
scroll to position [598, 0]
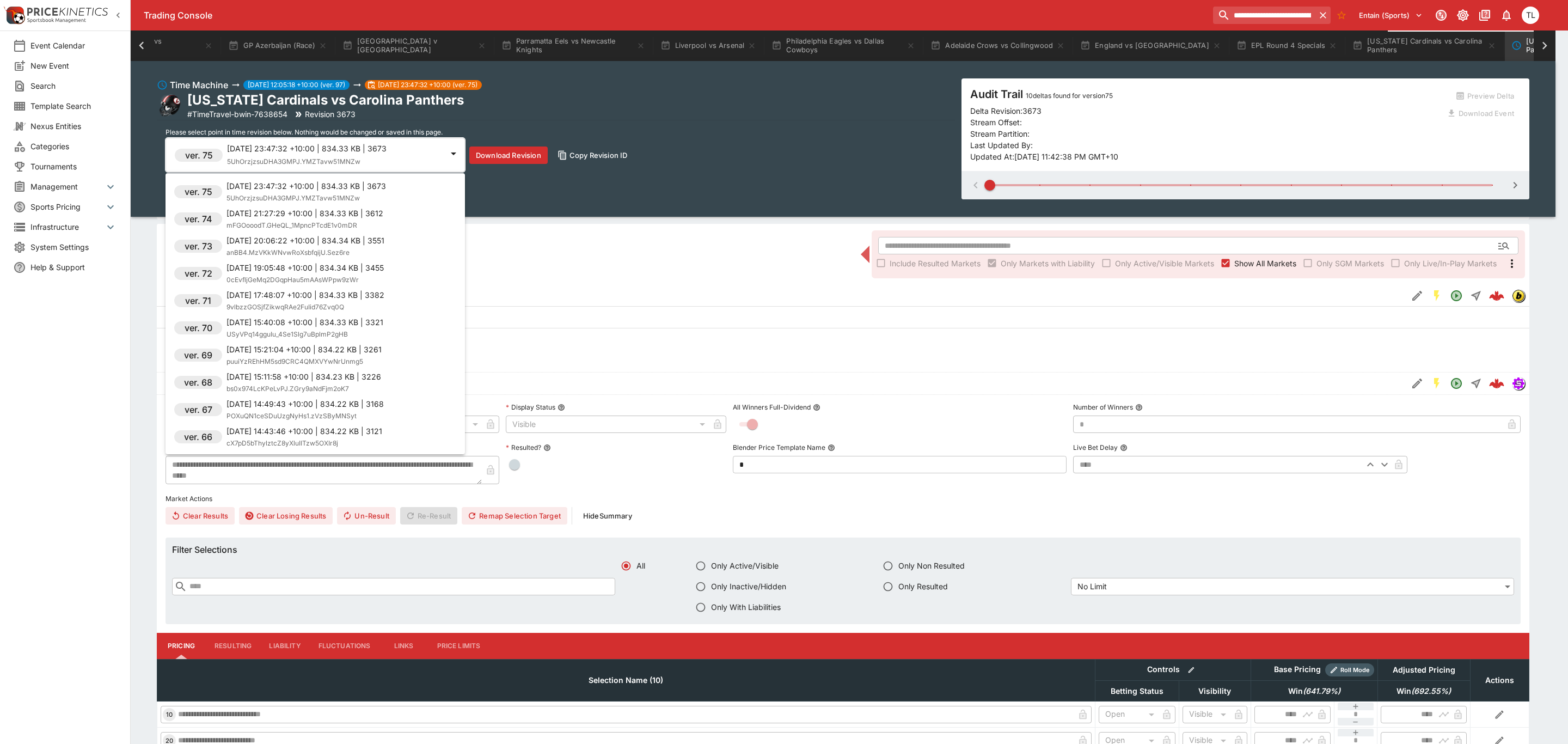
click at [358, 263] on p "[DATE] 19:05:48 +10:00 | 834.34 KB | 3455" at bounding box center [305, 267] width 157 height 11
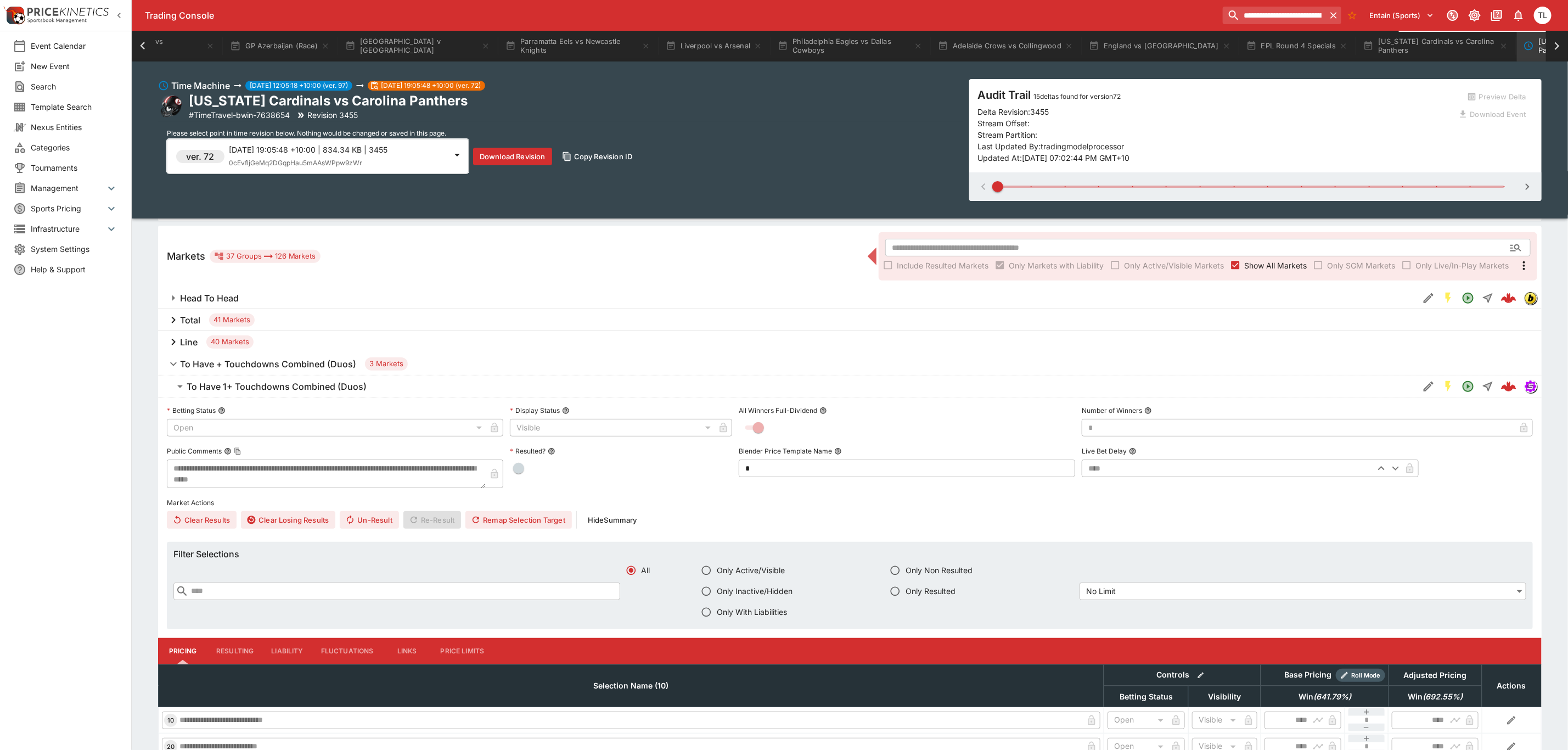
click at [315, 153] on p "[DATE] 19:05:48 +10:00 | 834.34 KB | 3455" at bounding box center [337, 149] width 217 height 11
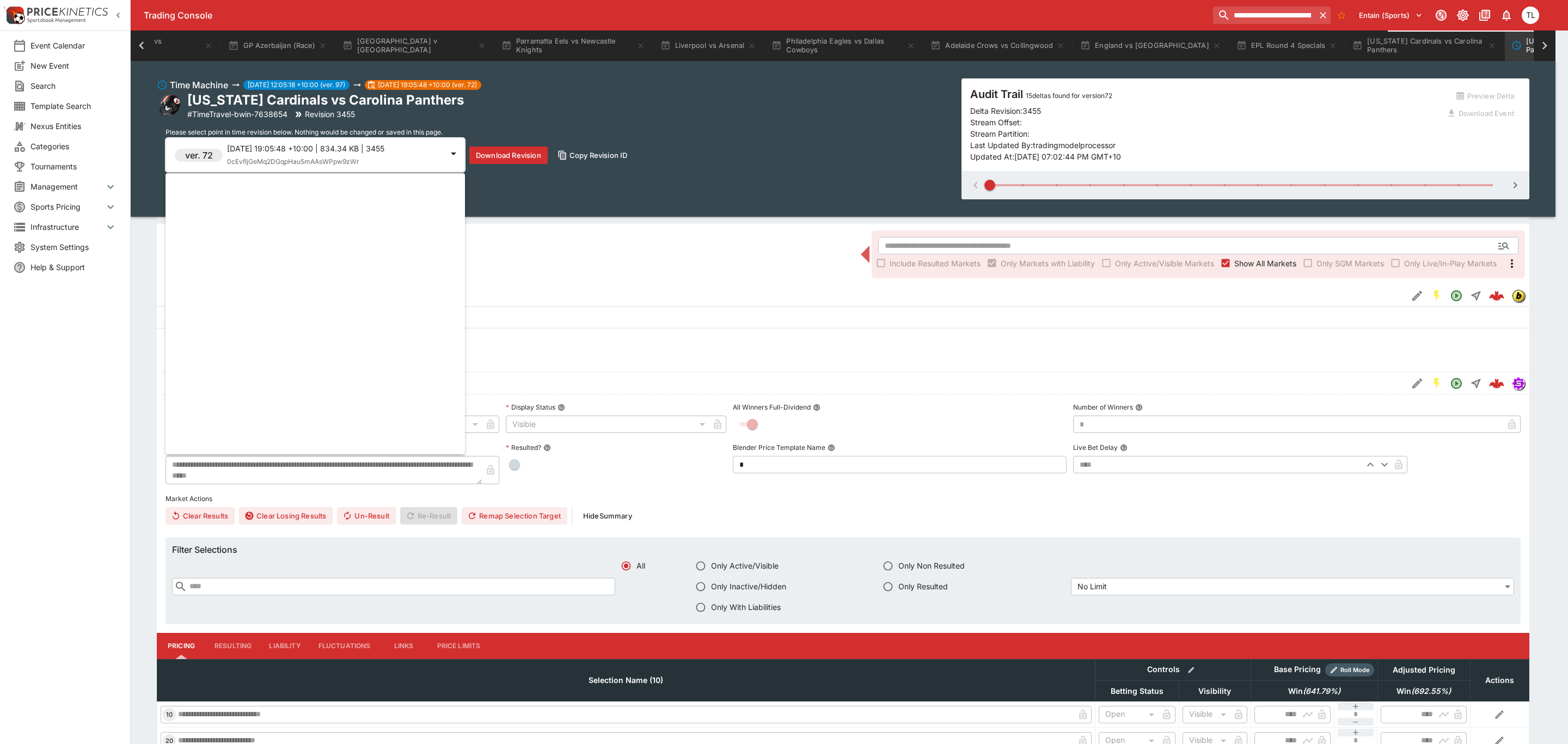
scroll to position [680, 0]
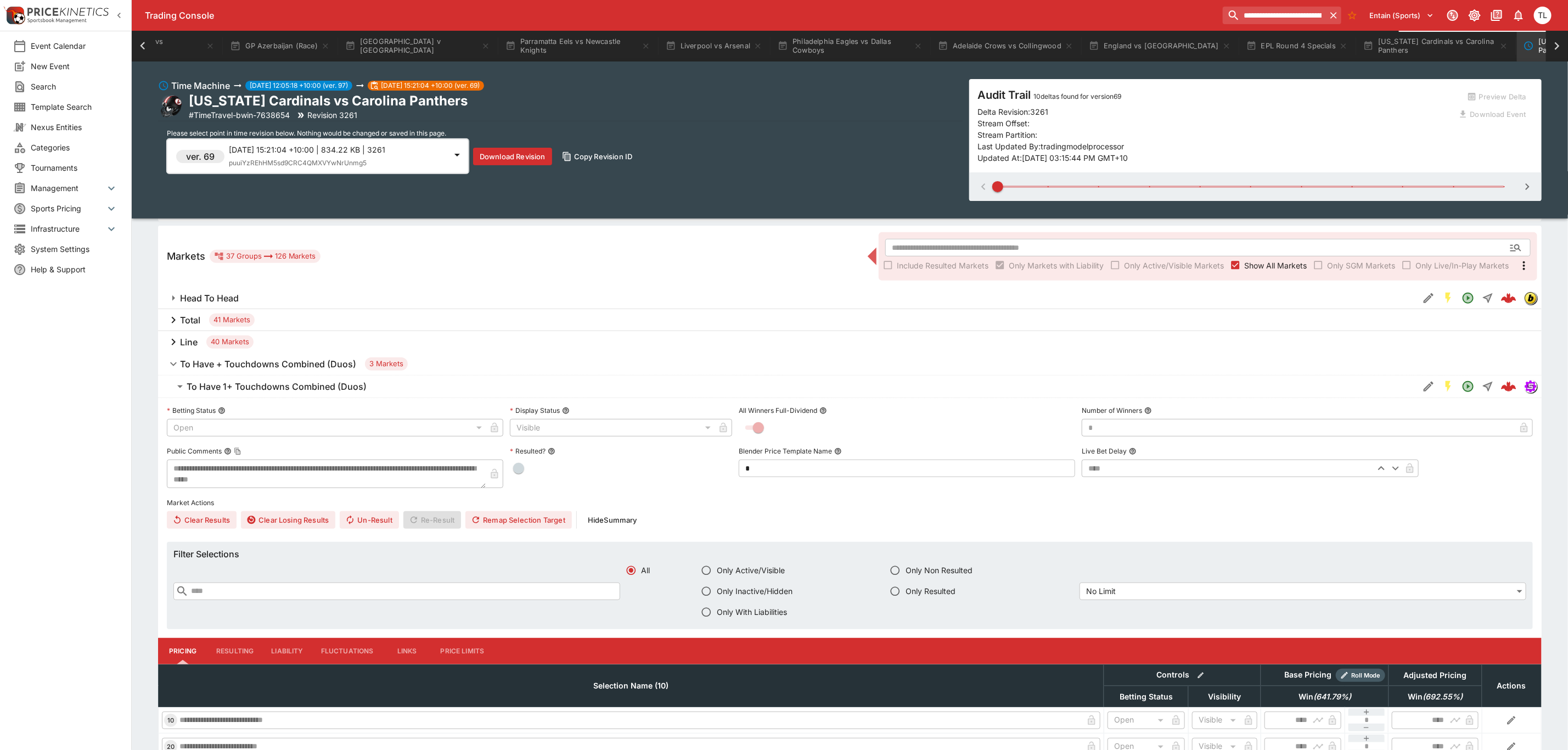
click at [327, 145] on p "[DATE] 15:21:04 +10:00 | 834.22 KB | 3261" at bounding box center [337, 149] width 217 height 11
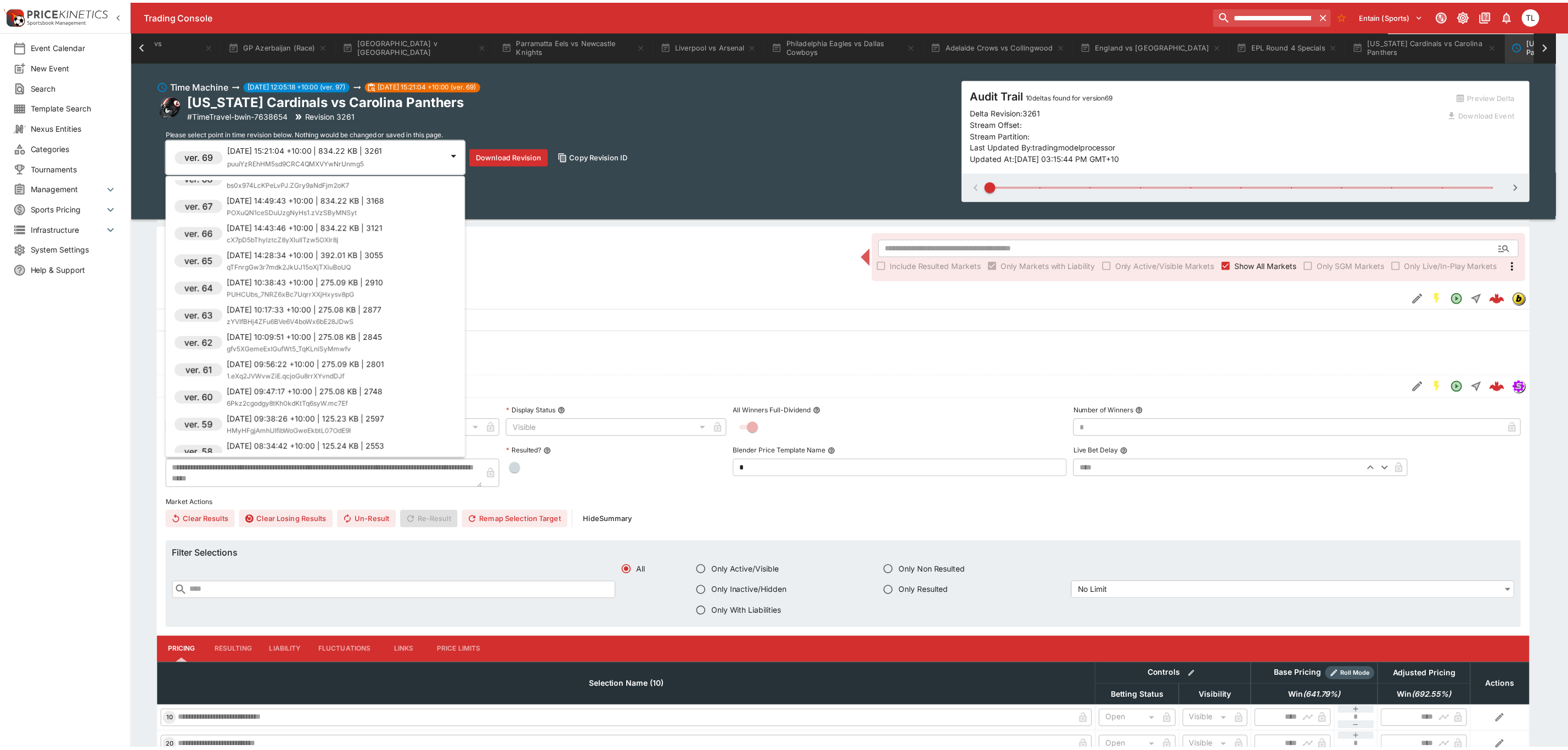
scroll to position [850, 0]
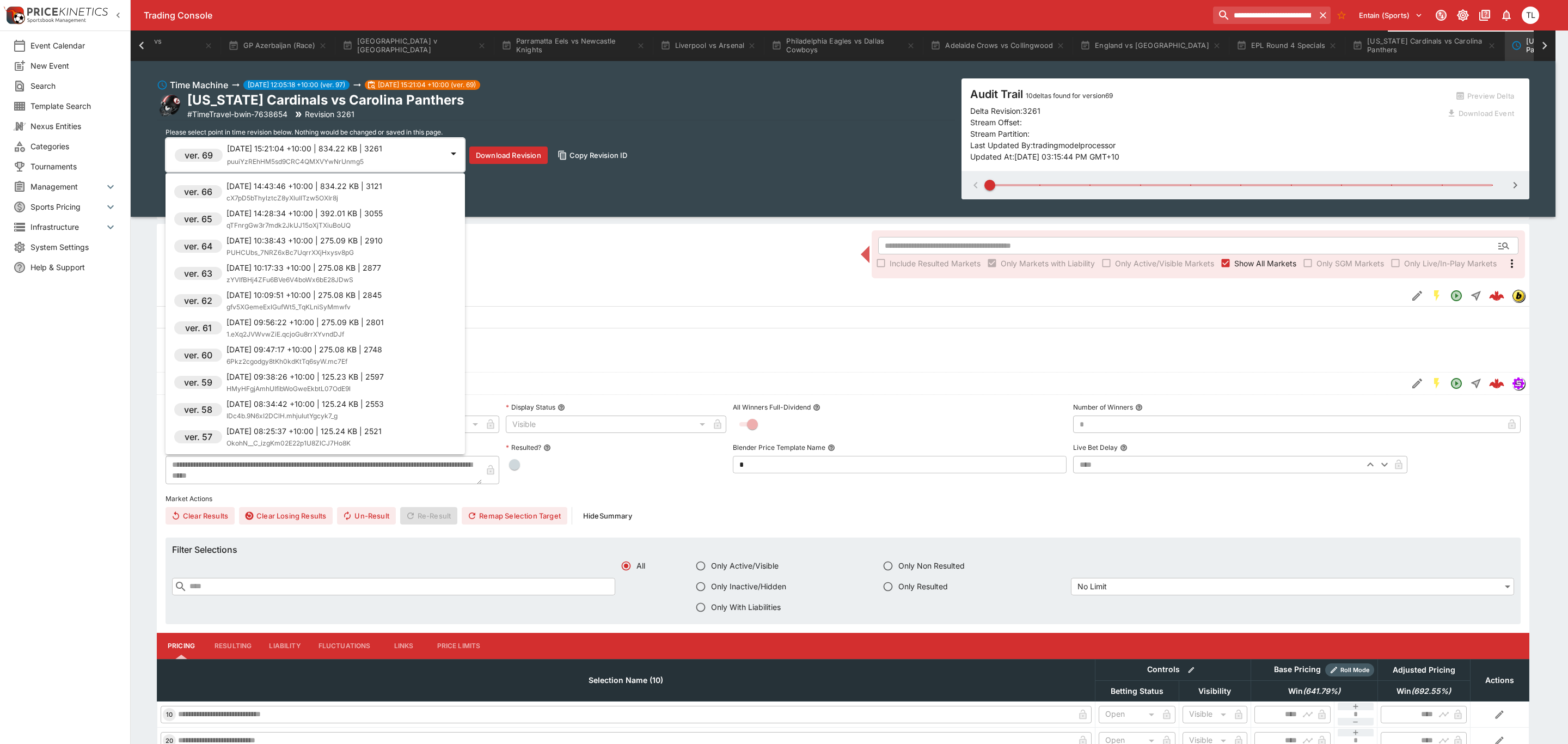
click at [675, 510] on div at bounding box center [784, 372] width 1568 height 744
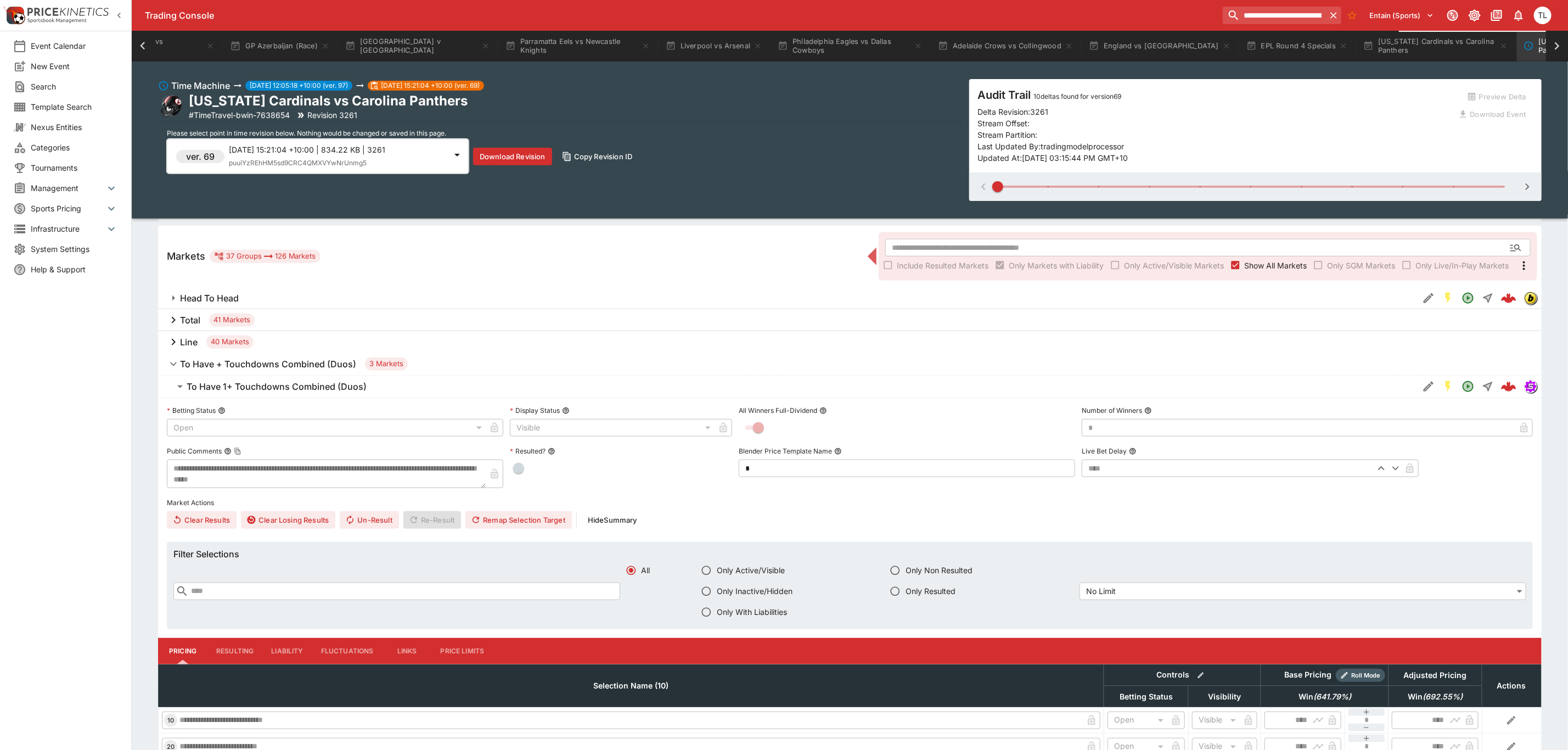
click at [257, 379] on button "To Have 1+ Touchdowns Combined (Duos)" at bounding box center [788, 386] width 1261 height 22
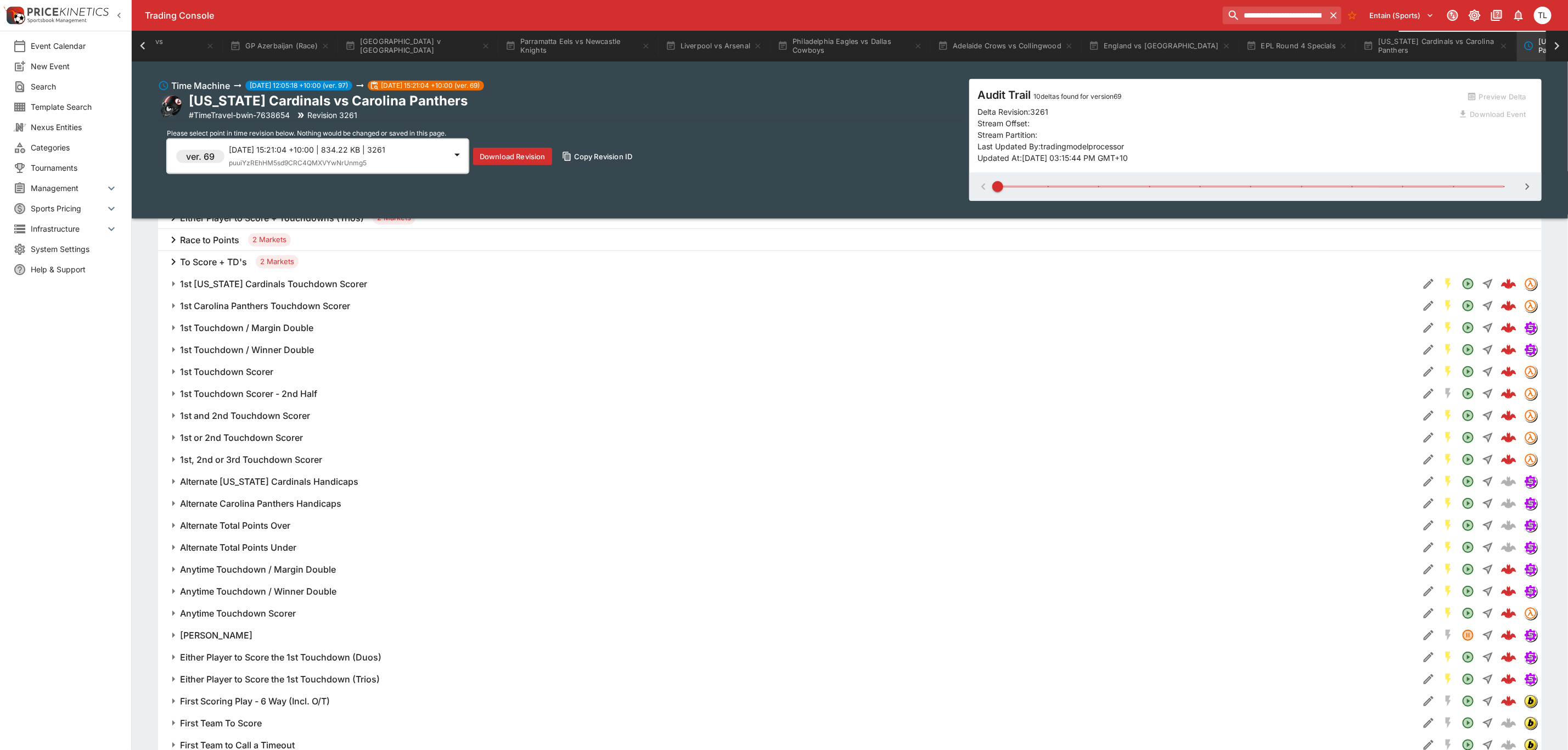
scroll to position [494, 0]
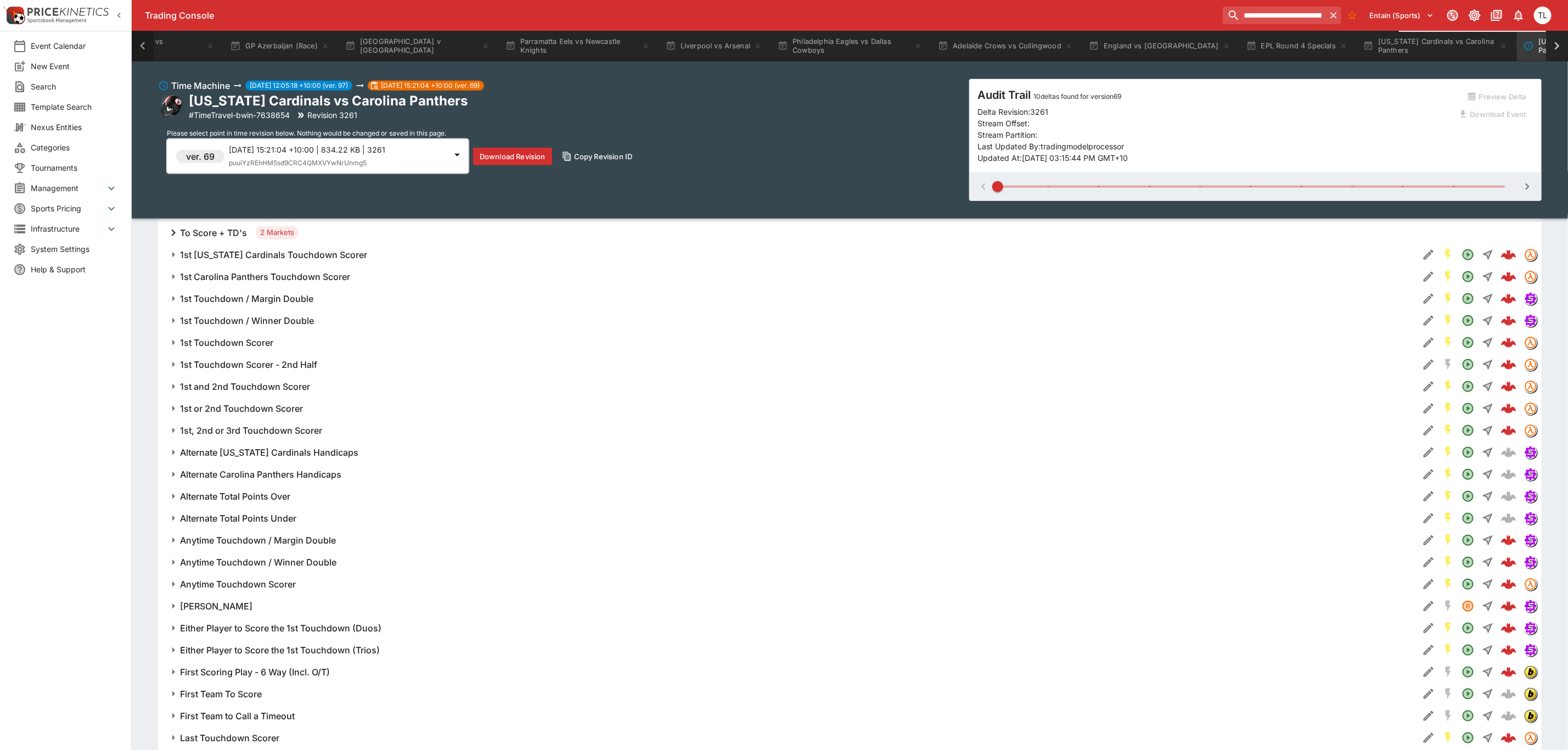
click at [137, 42] on icon at bounding box center [142, 46] width 16 height 16
click at [681, 43] on button "NRL Premiership 2025" at bounding box center [714, 46] width 117 height 31
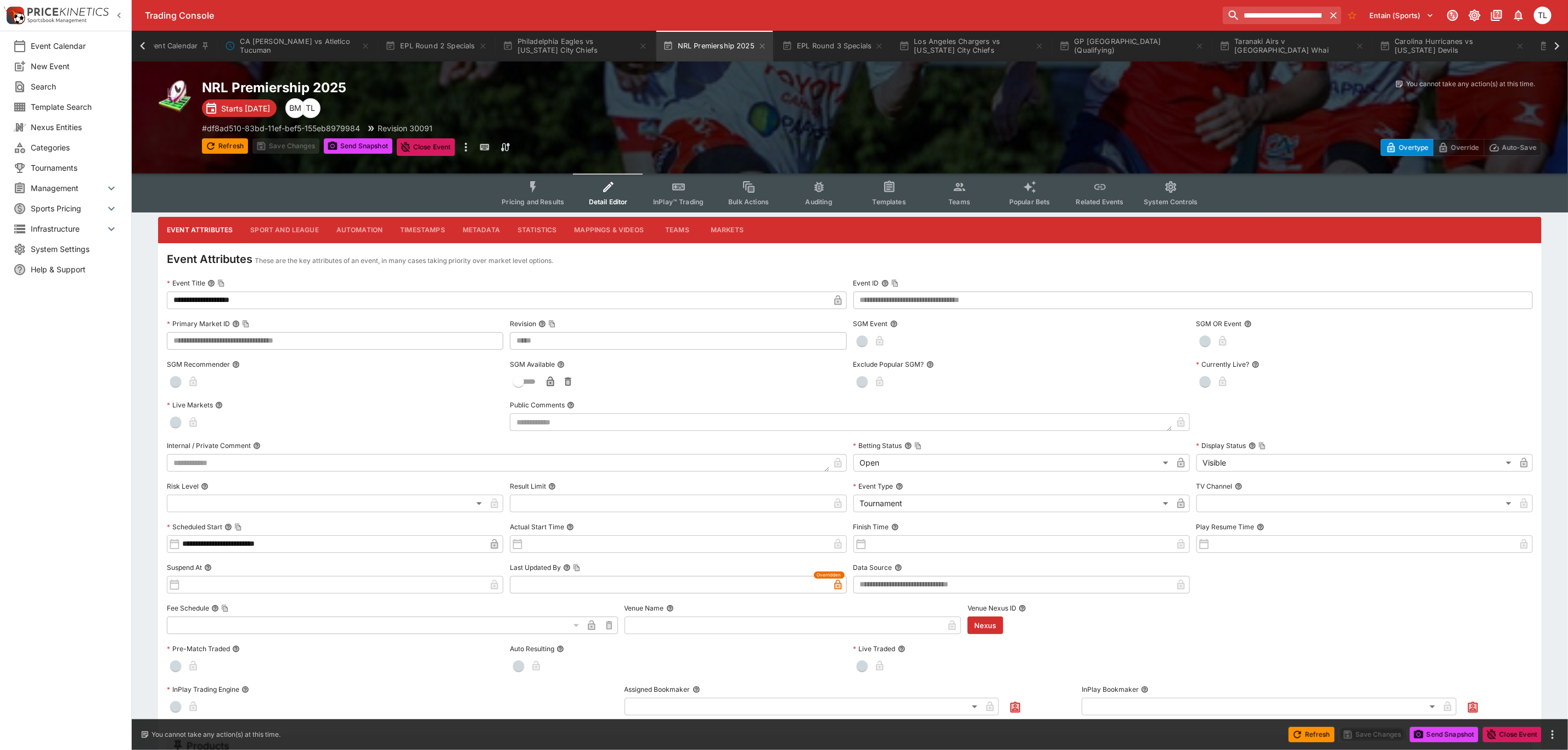
click at [545, 188] on button "Pricing and Results" at bounding box center [533, 193] width 80 height 39
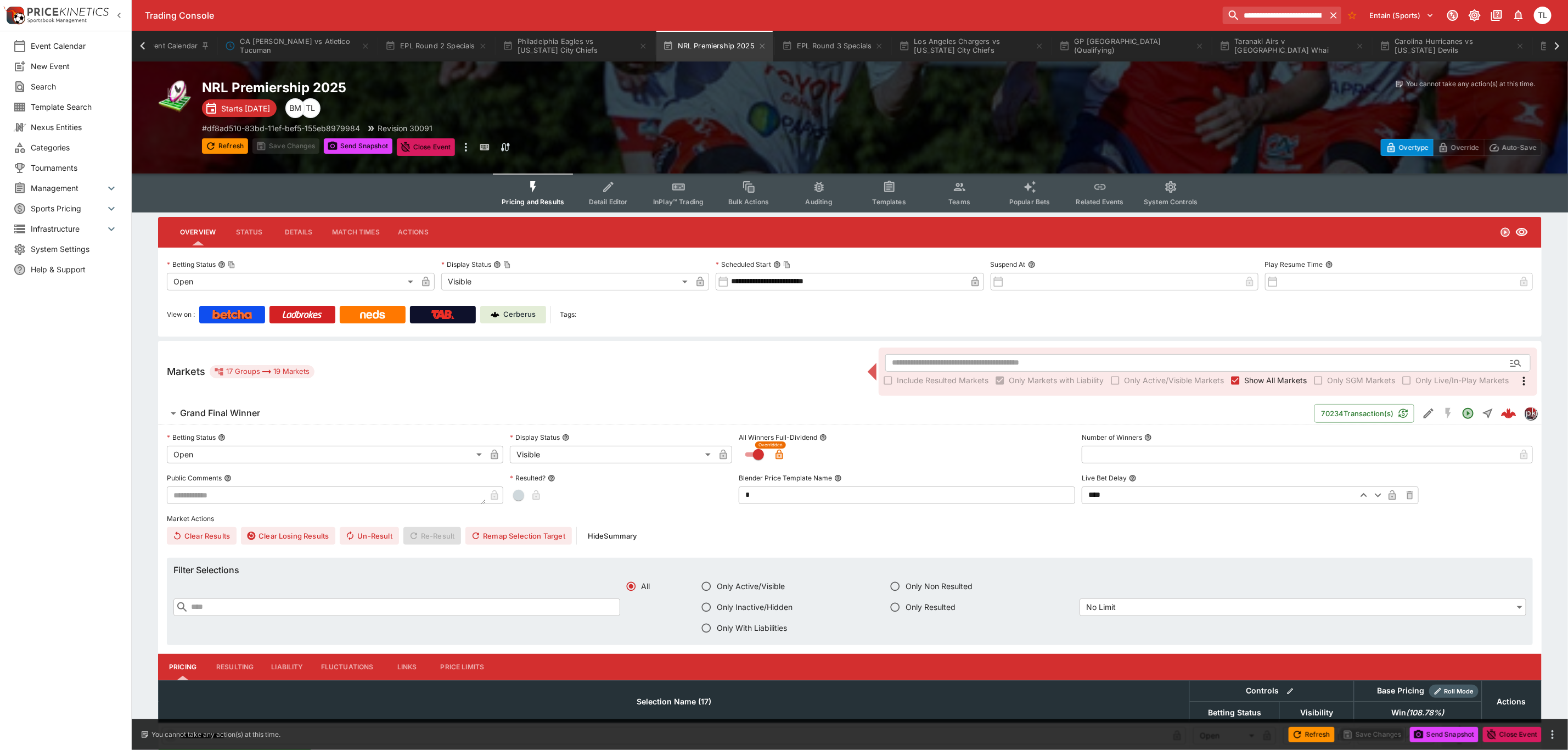
click at [262, 415] on span "Grand Final Winner" at bounding box center [742, 413] width 1126 height 11
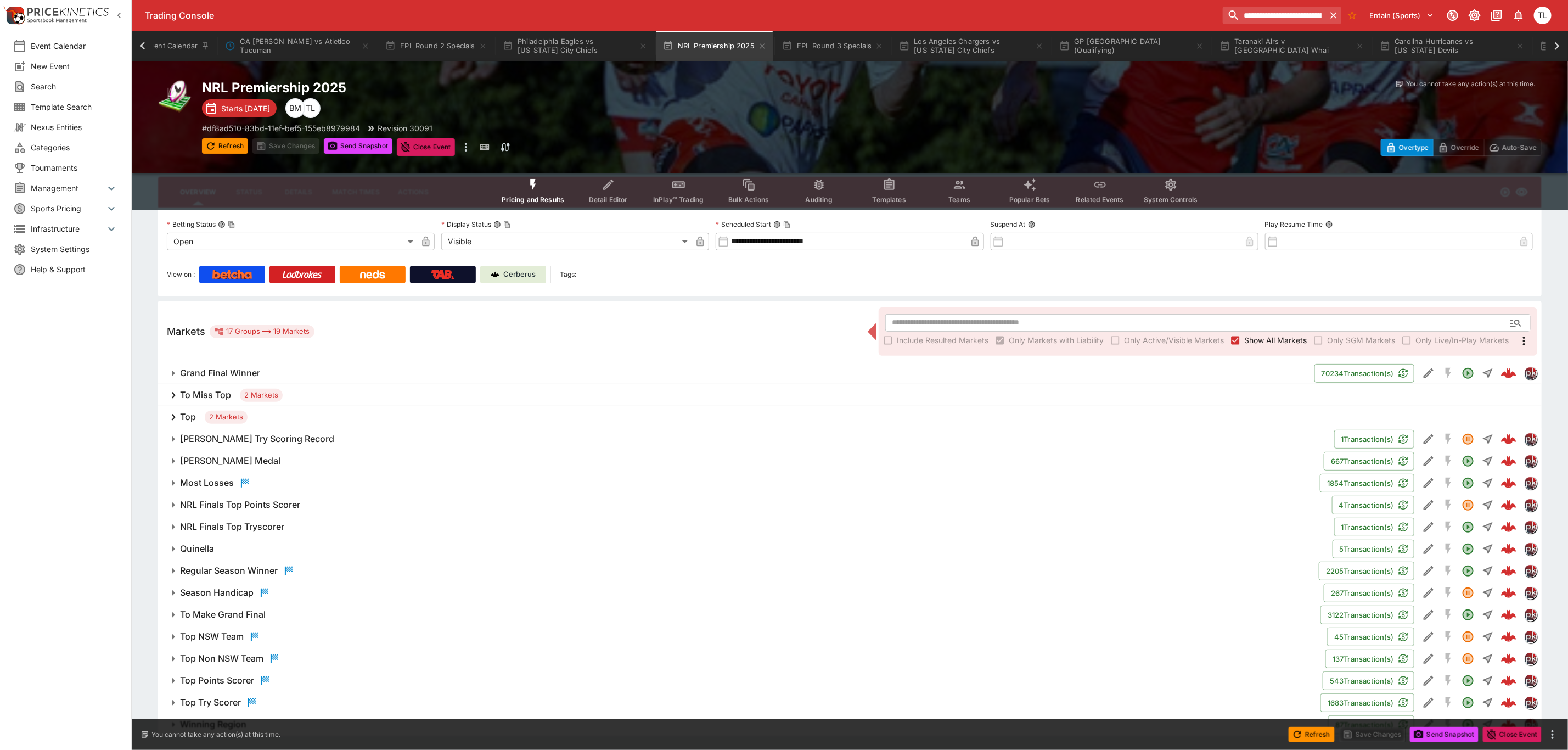
scroll to position [62, 0]
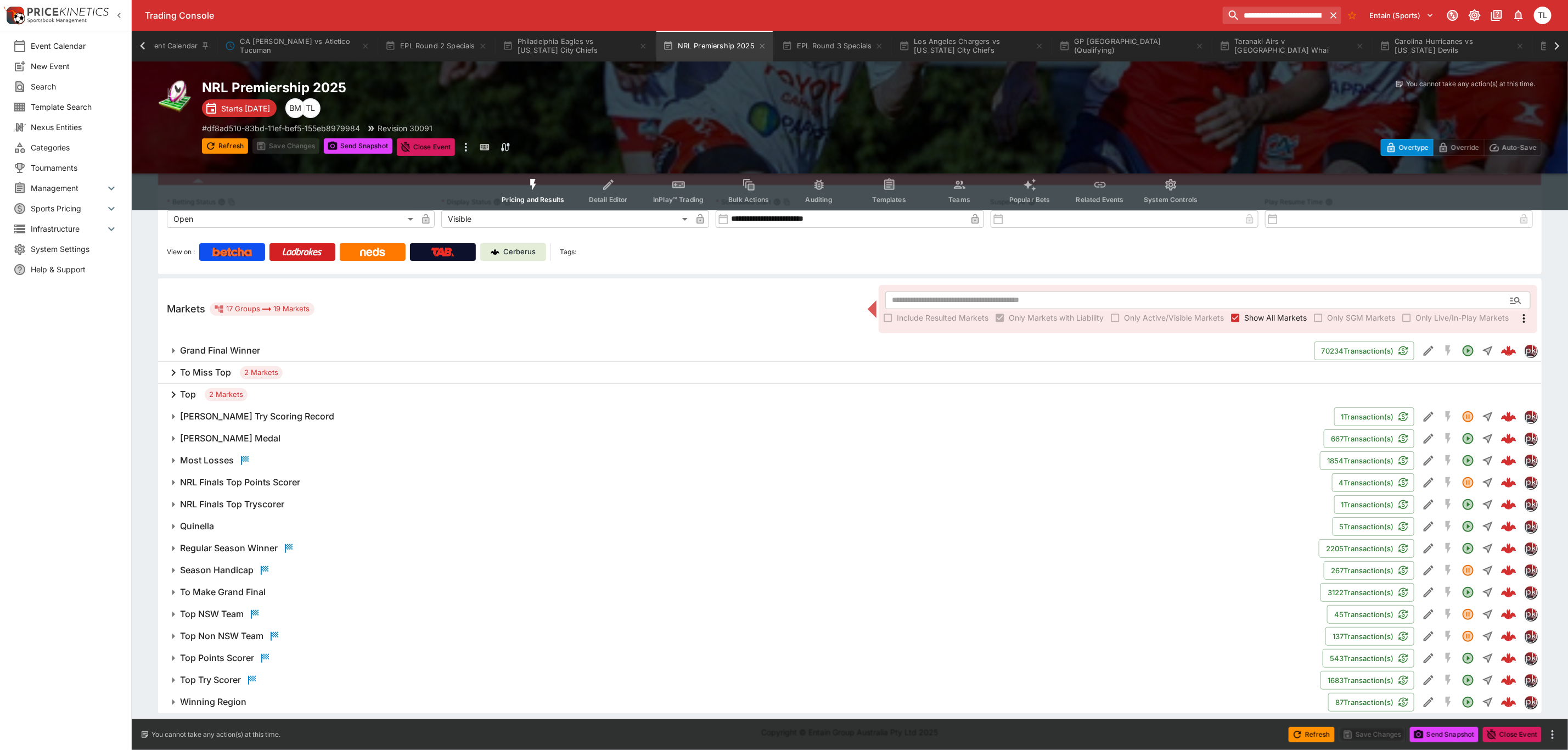
click at [237, 343] on button "Grand Final Winner" at bounding box center [736, 351] width 1156 height 22
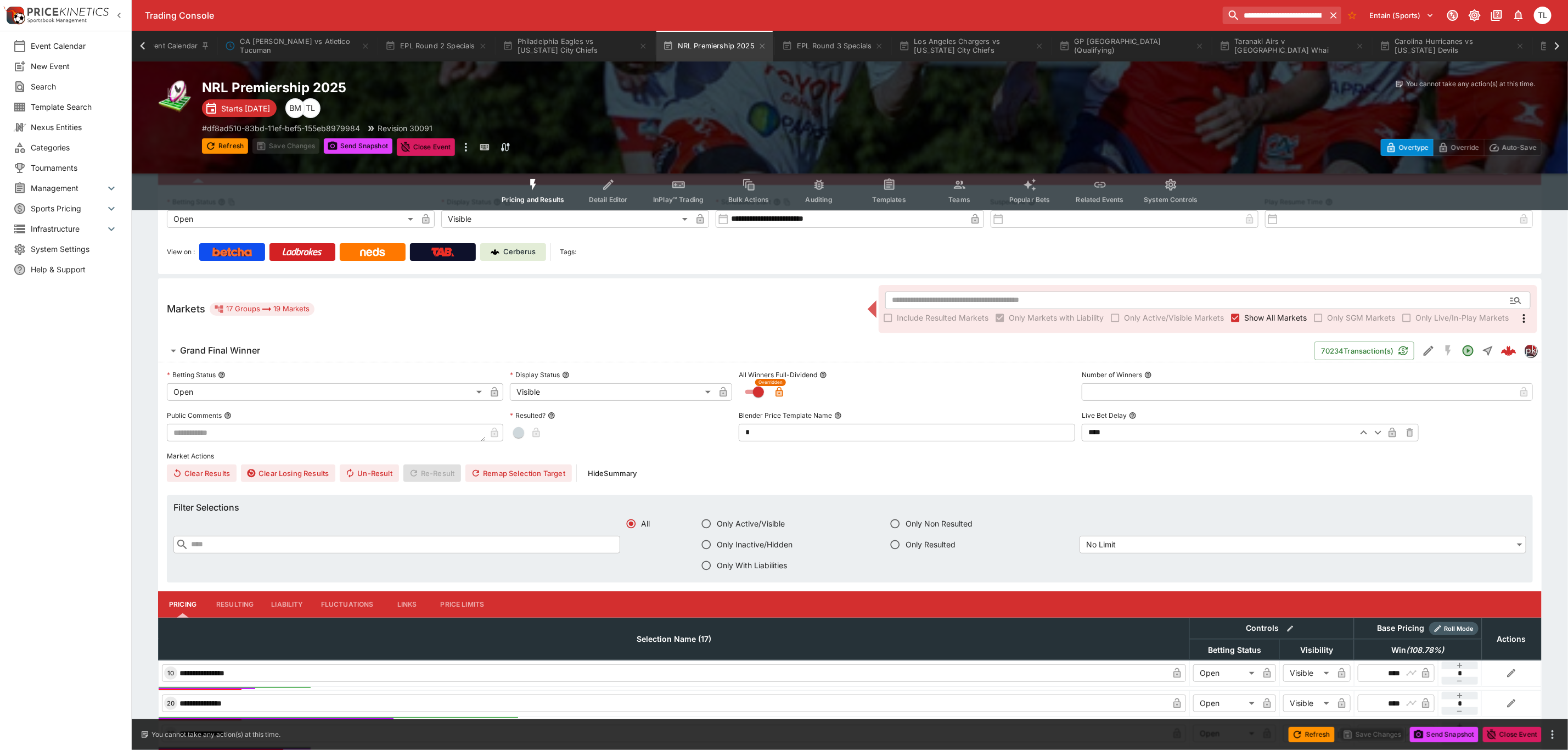
click at [287, 601] on button "Liability" at bounding box center [287, 604] width 49 height 26
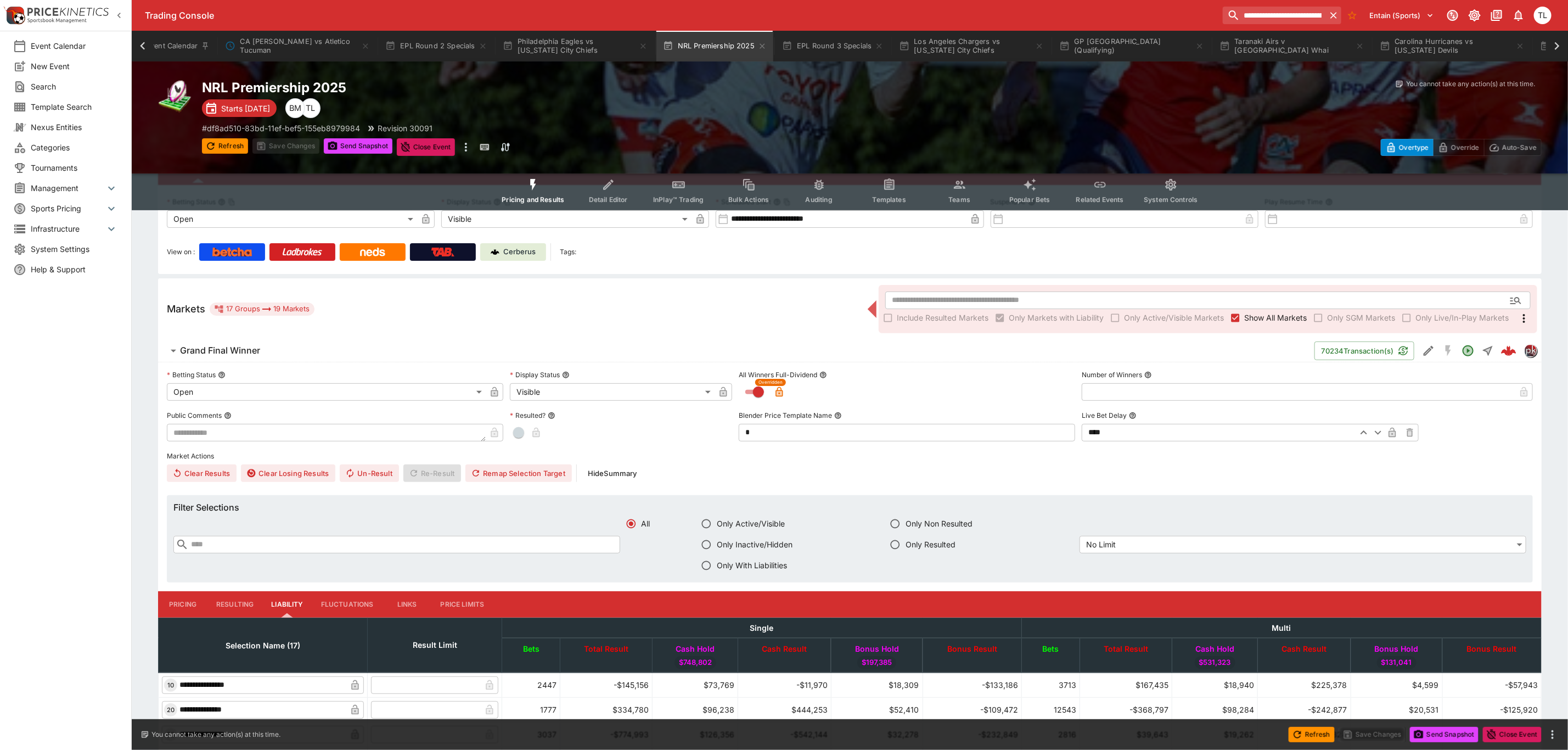
click at [186, 610] on button "Pricing" at bounding box center [182, 604] width 49 height 26
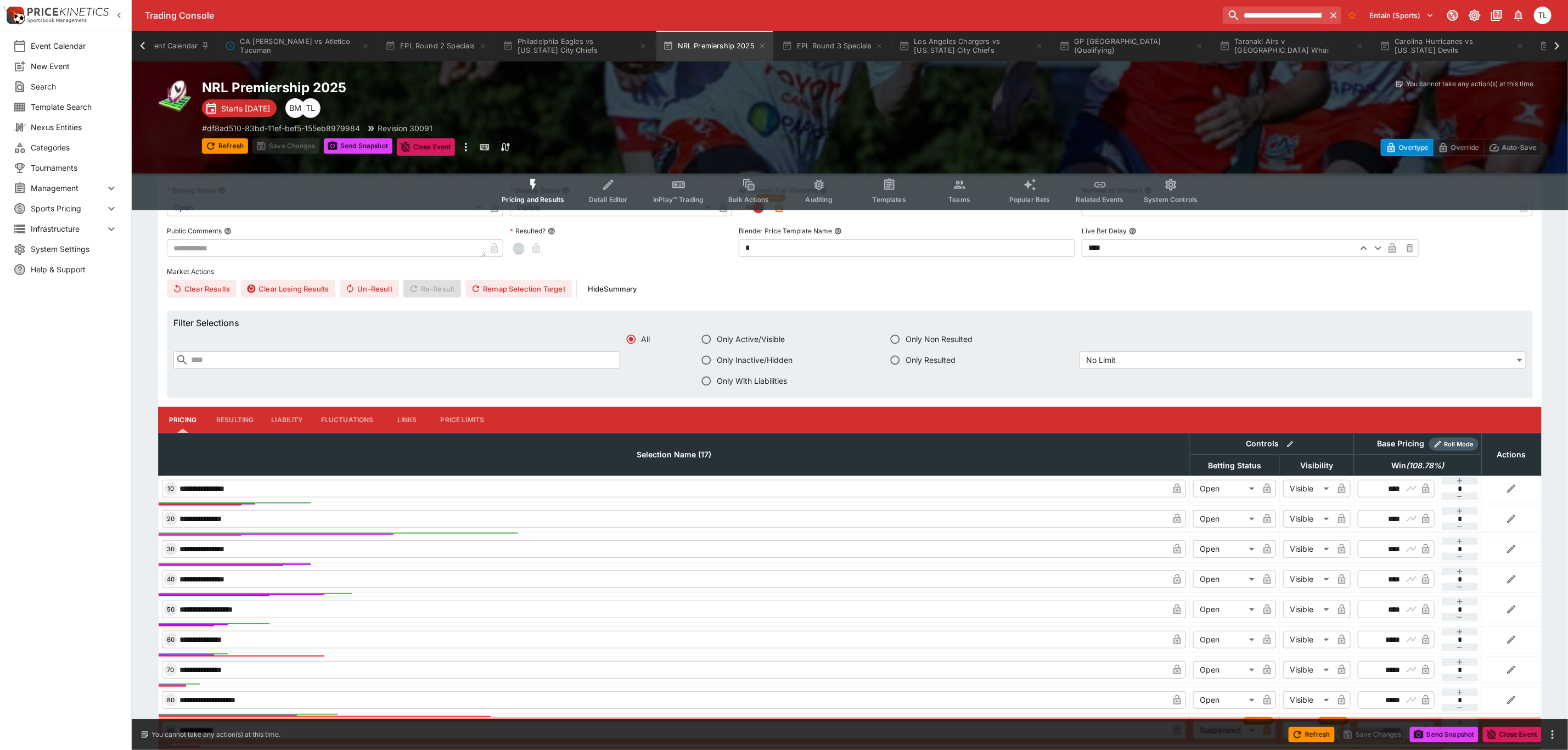
scroll to position [228, 0]
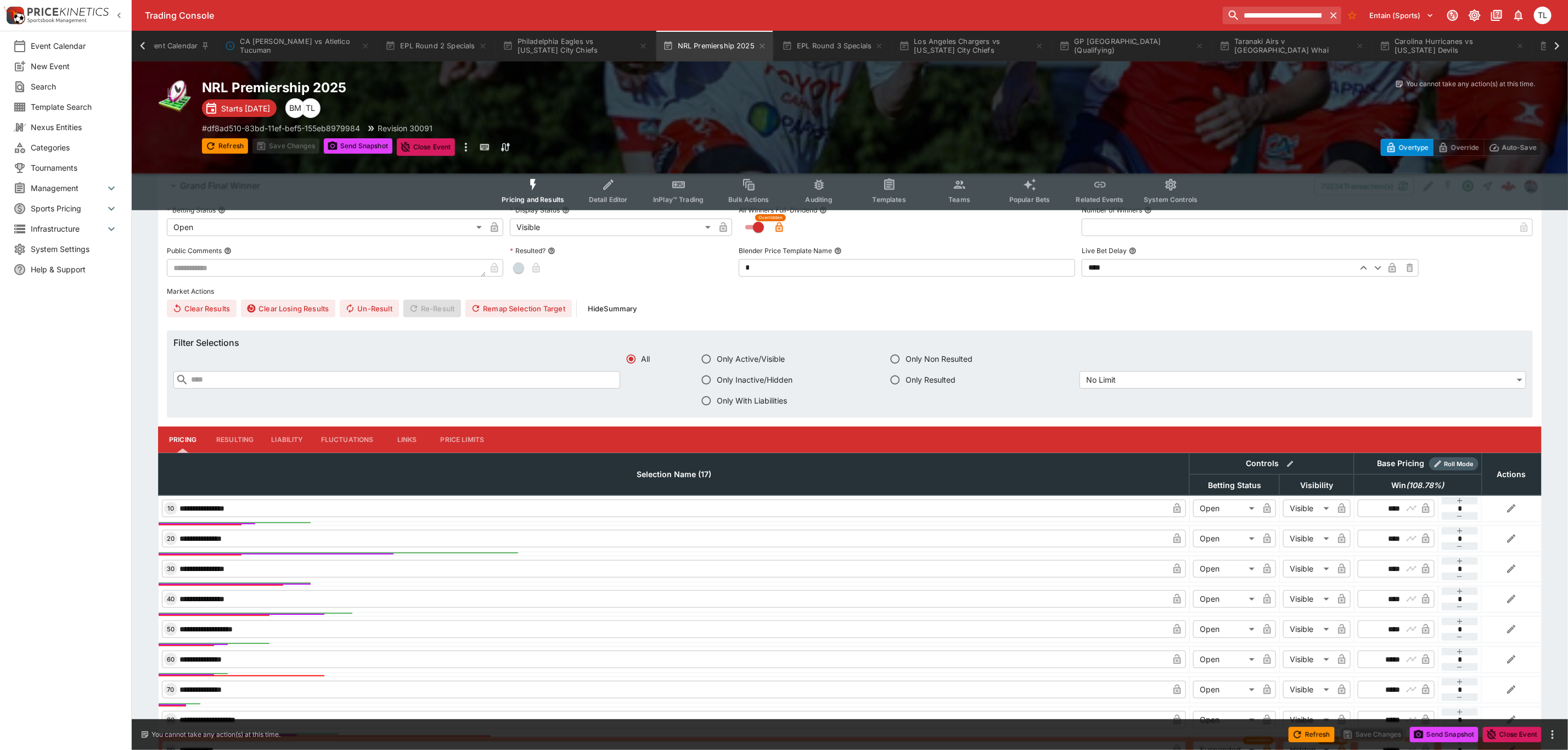
click at [267, 438] on button "Liability" at bounding box center [287, 439] width 49 height 26
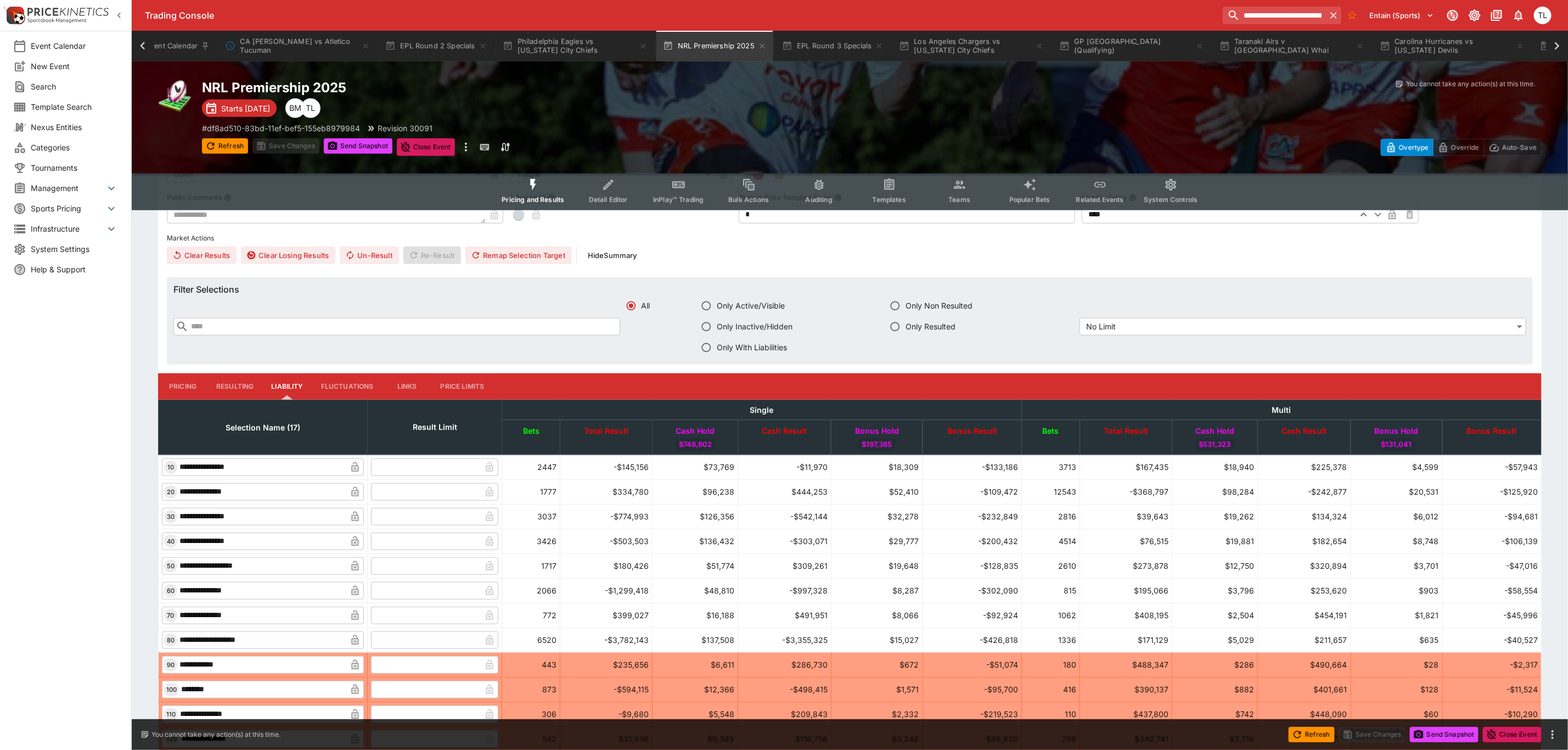
scroll to position [309, 0]
